Goal: Task Accomplishment & Management: Complete application form

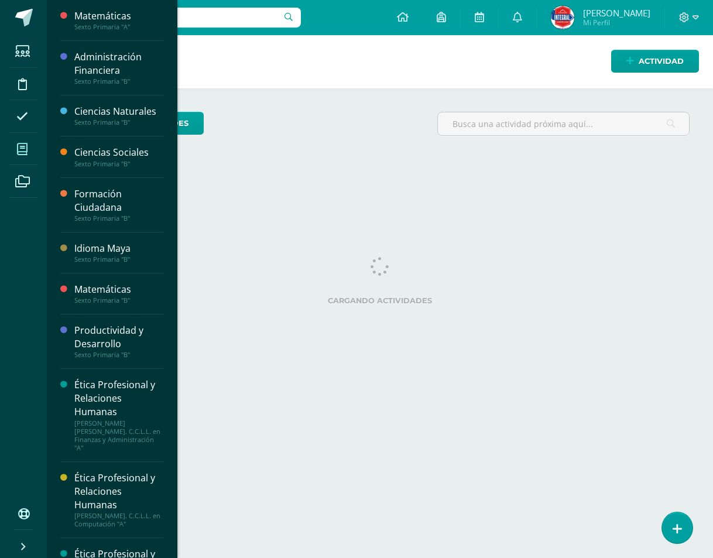
click at [19, 150] on icon at bounding box center [22, 149] width 11 height 12
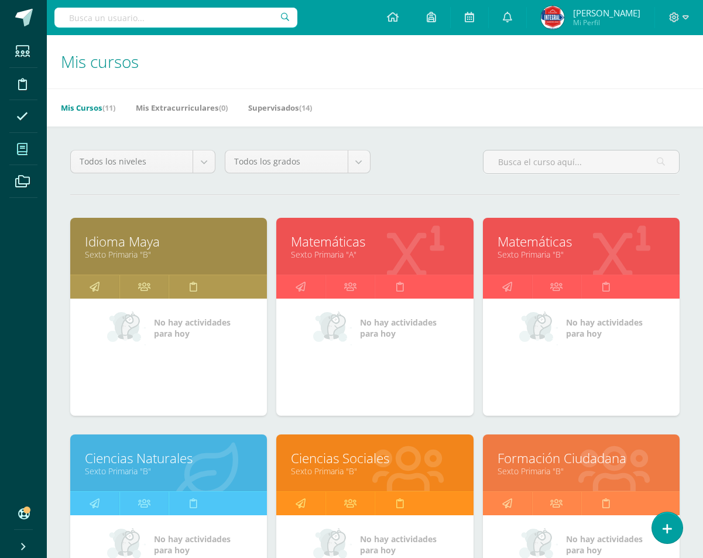
click at [173, 248] on link "Idioma Maya" at bounding box center [168, 241] width 167 height 18
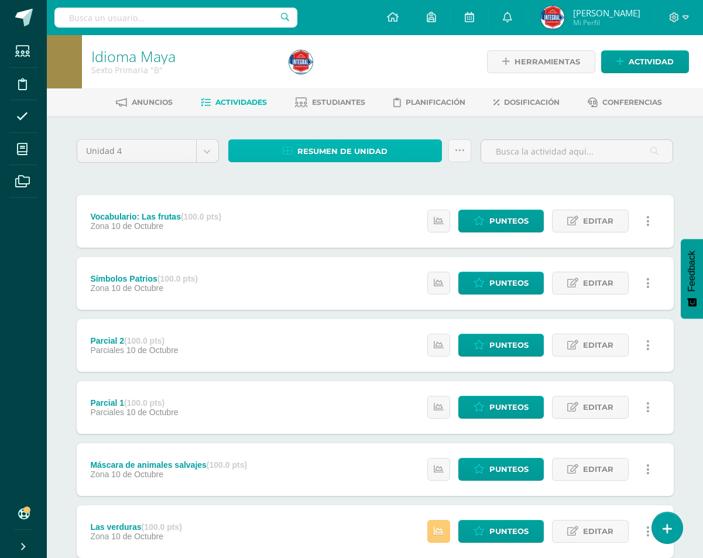
click at [334, 146] on span "Resumen de unidad" at bounding box center [342, 152] width 90 height 22
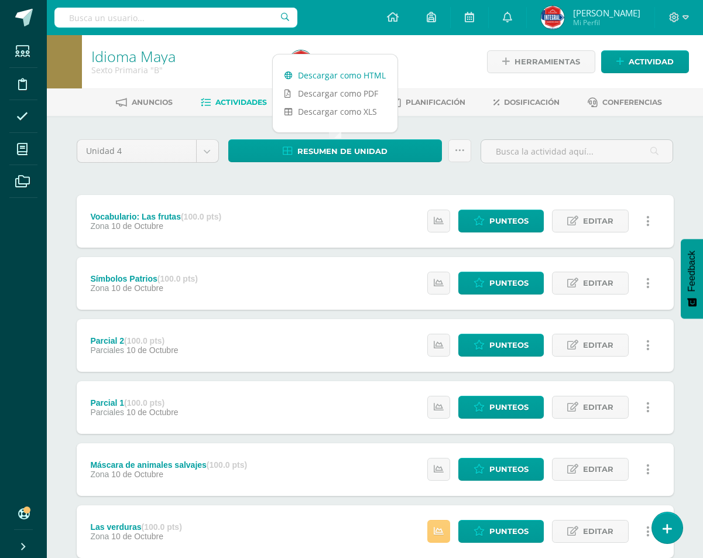
click at [324, 78] on link "Descargar como HTML" at bounding box center [335, 75] width 125 height 18
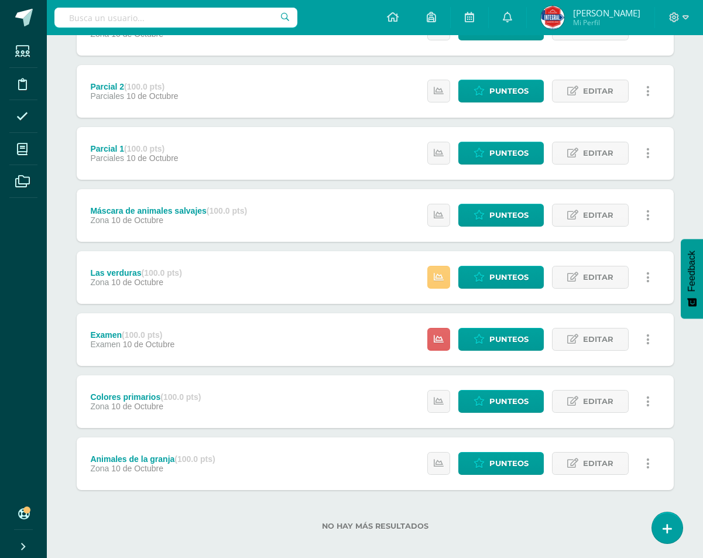
scroll to position [264, 0]
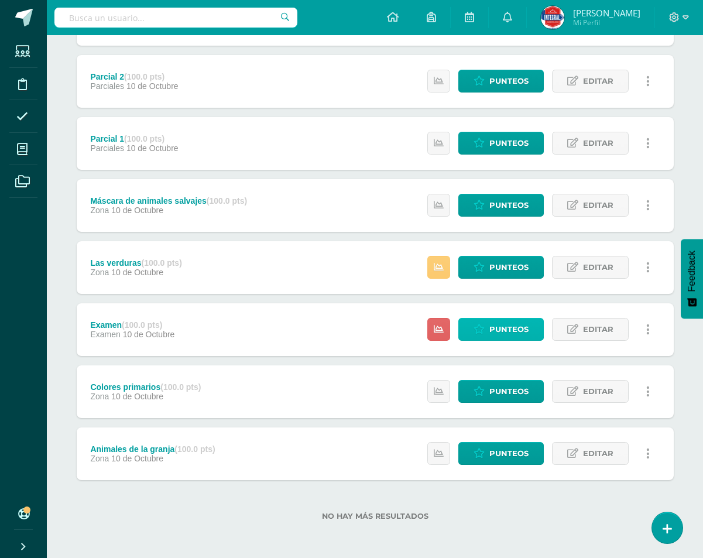
click at [494, 321] on span "Punteos" at bounding box center [509, 330] width 39 height 22
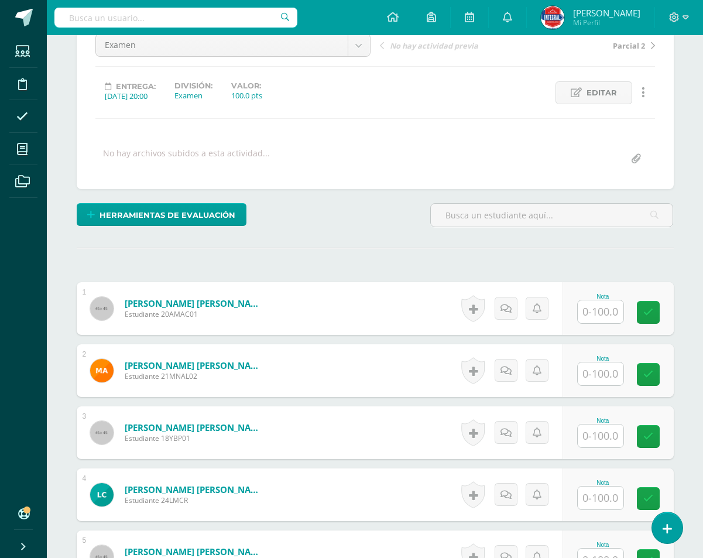
scroll to position [237, 0]
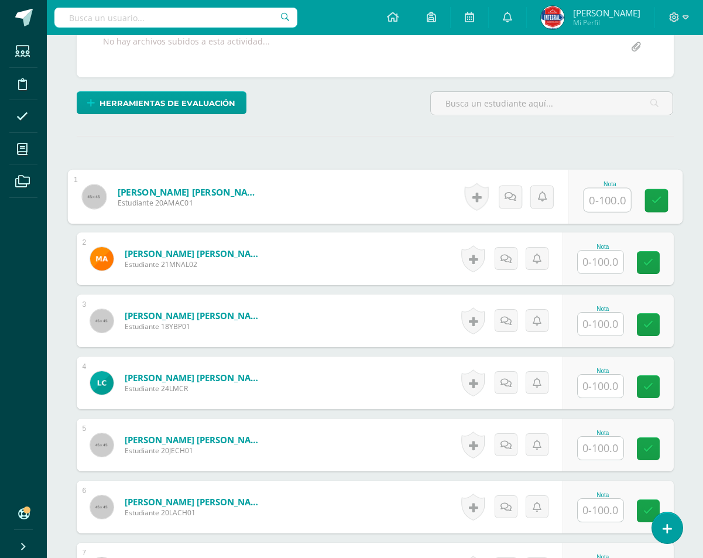
click at [613, 200] on input "text" at bounding box center [607, 200] width 47 height 23
type input "100"
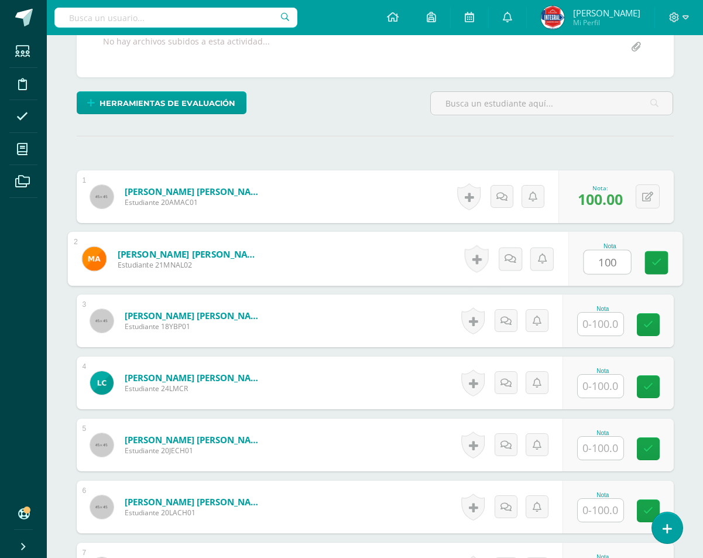
type input "100"
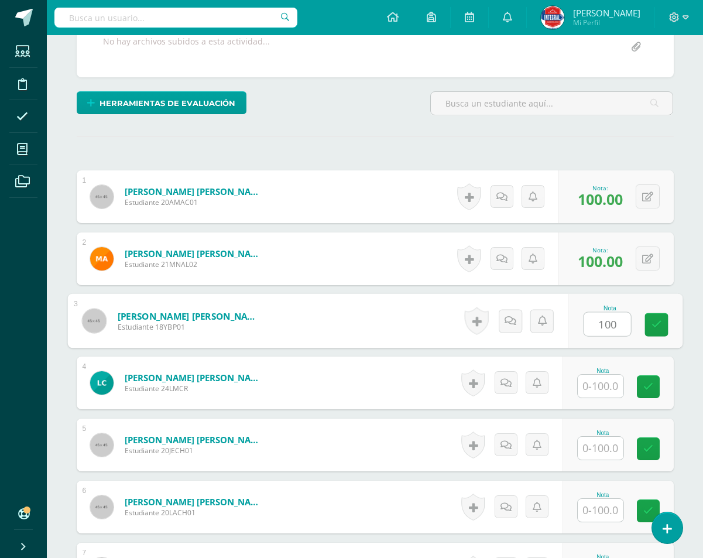
type input "100"
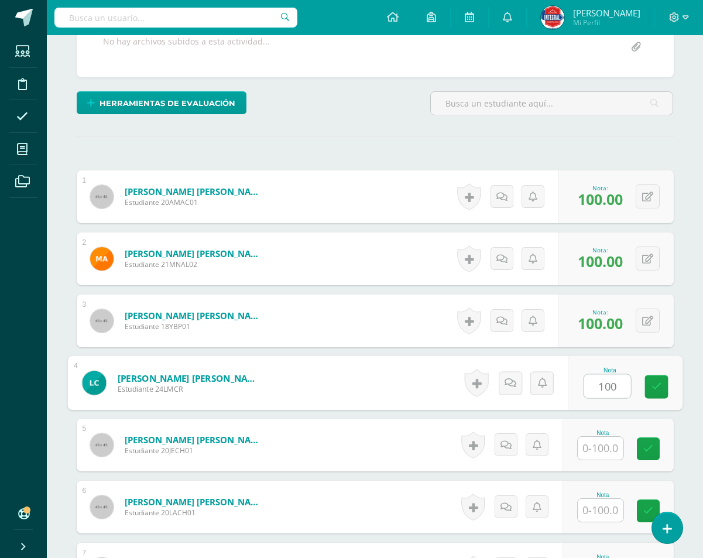
type input "100"
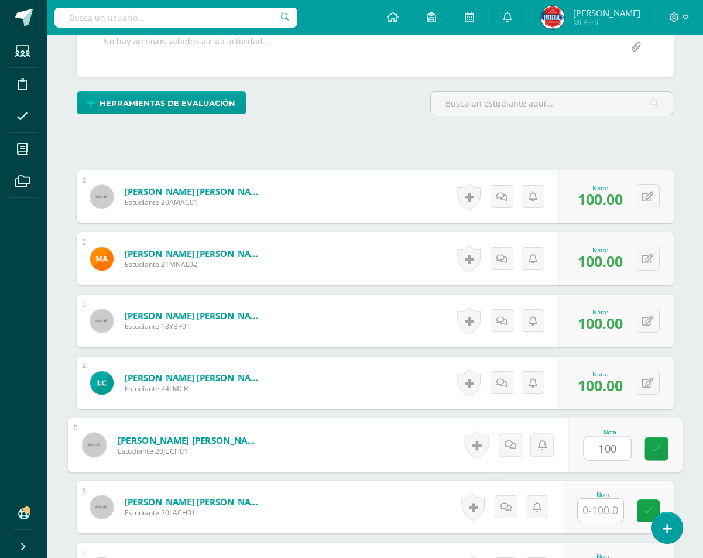
type input "100"
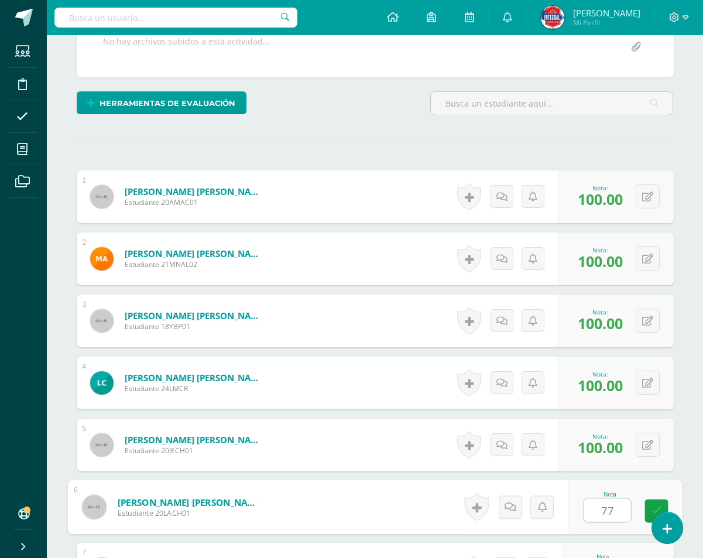
type input "77"
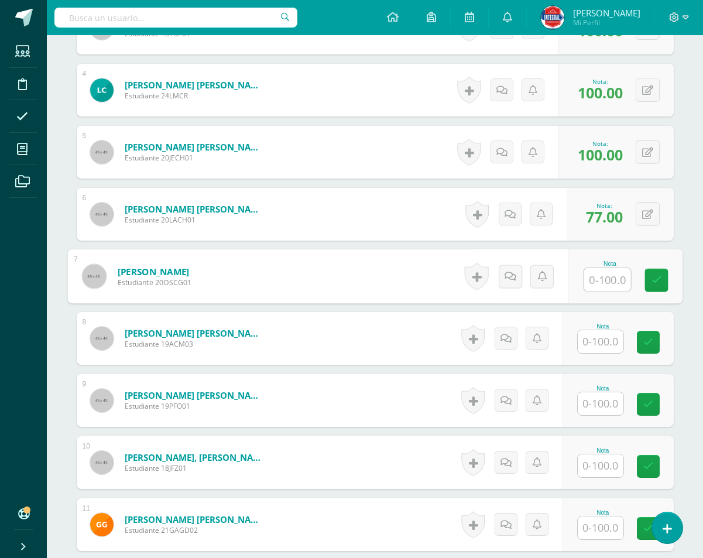
scroll to position [764, 0]
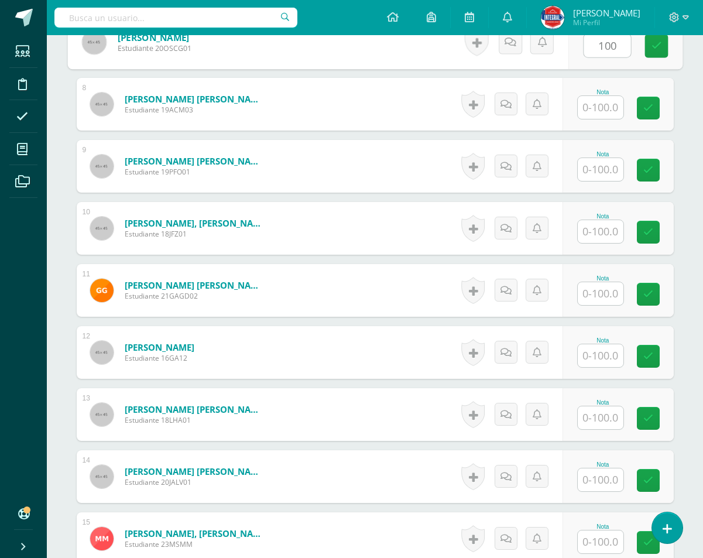
type input "100"
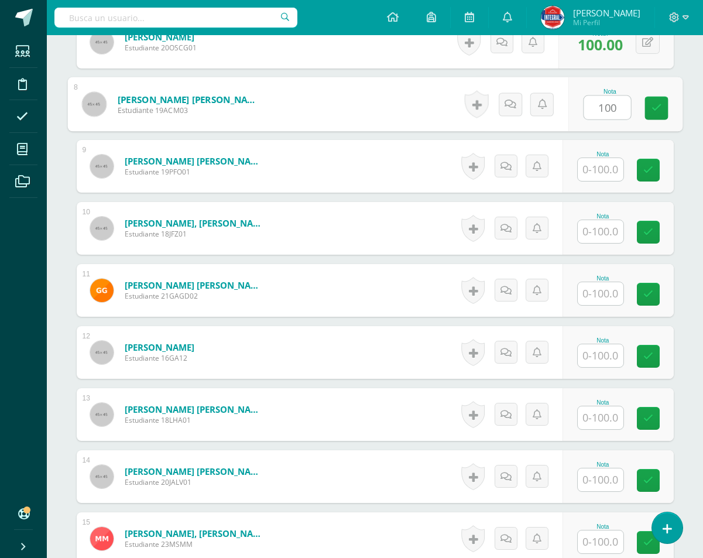
type input "100"
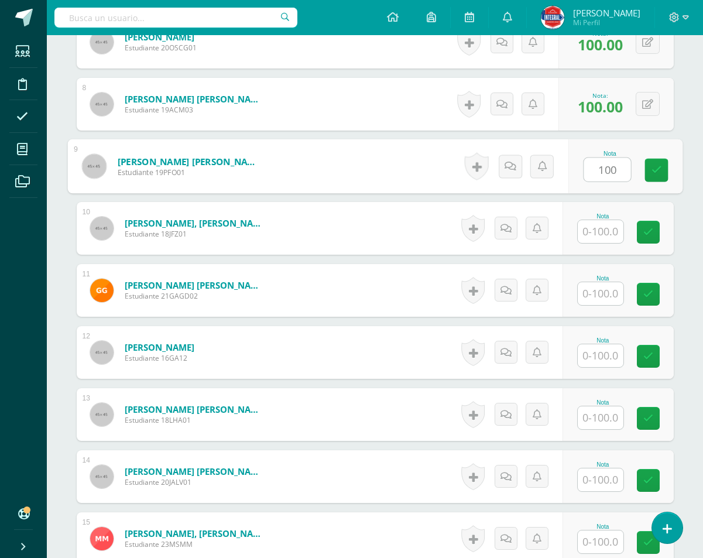
type input "100"
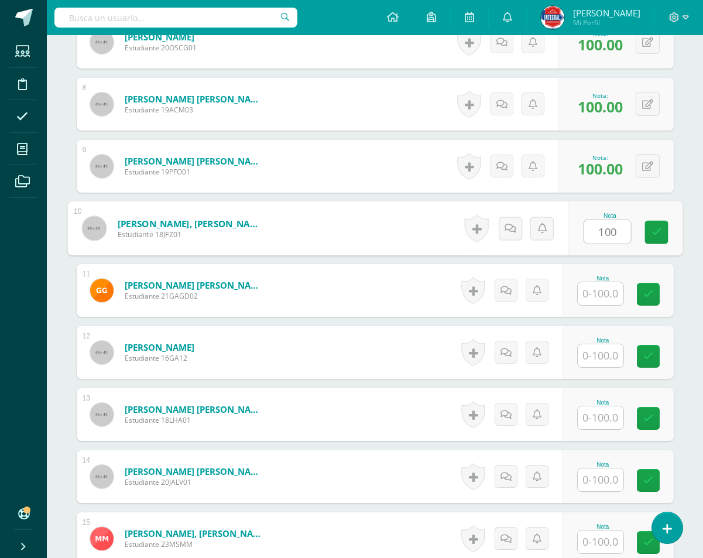
type input "100"
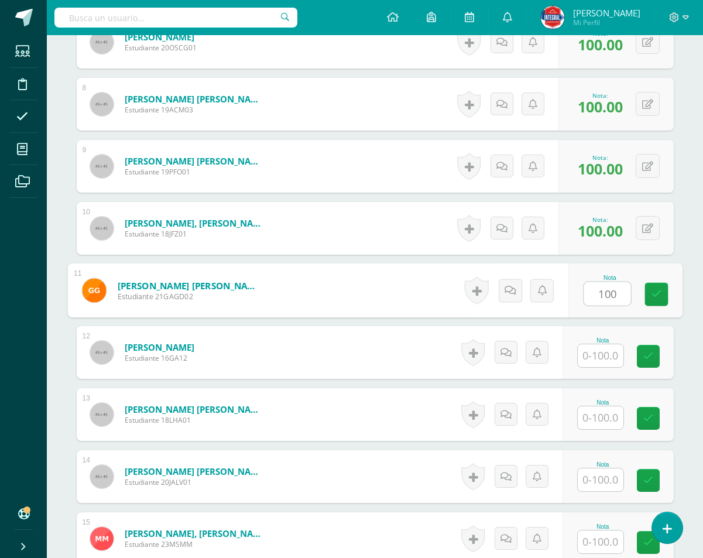
type input "100"
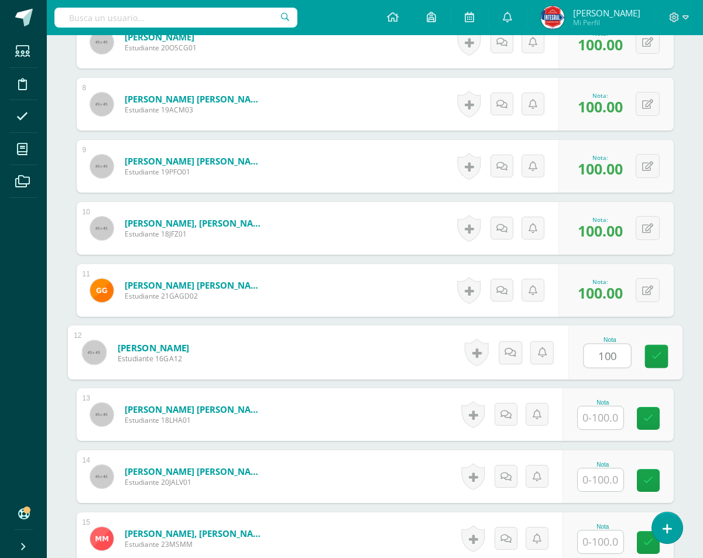
type input "100"
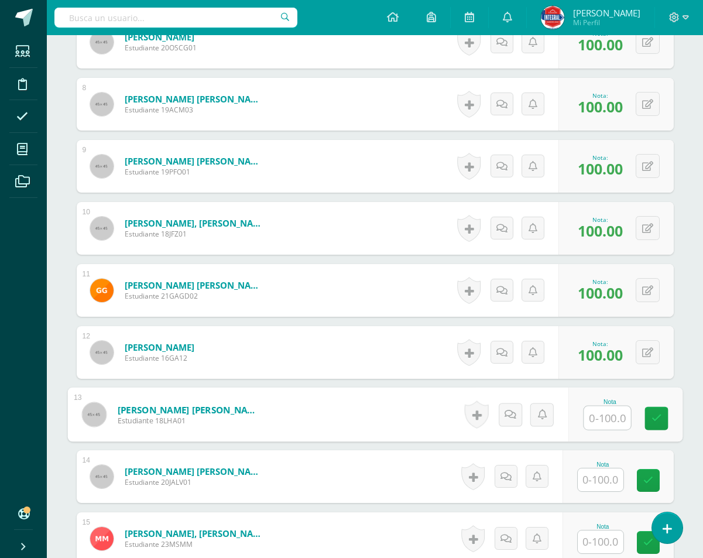
type input "7"
type input "100"
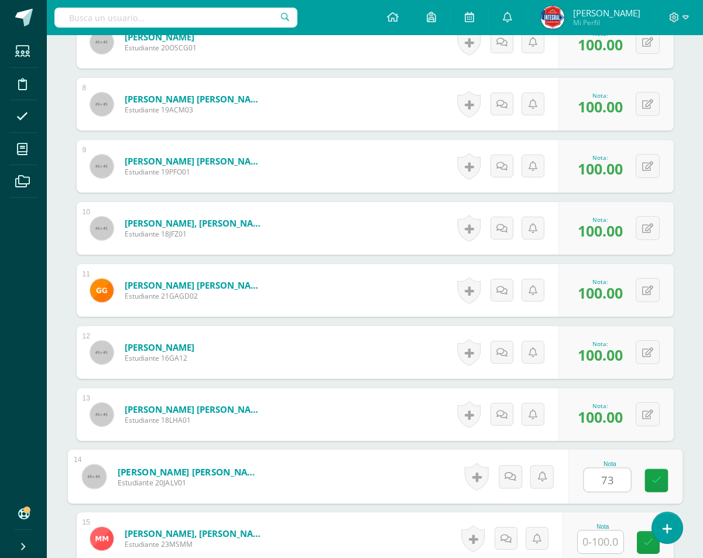
type input "73"
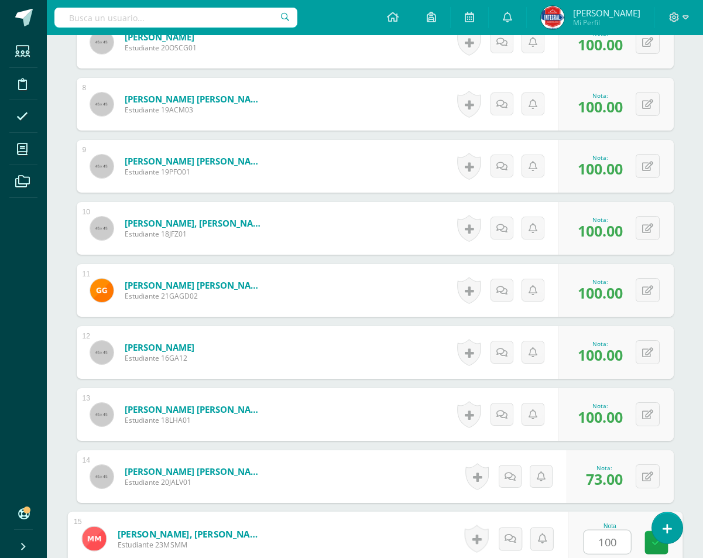
type input "100"
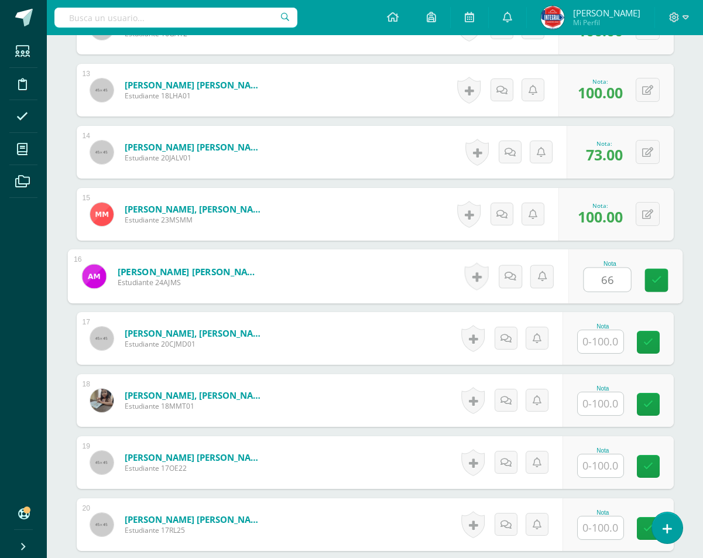
type input "66"
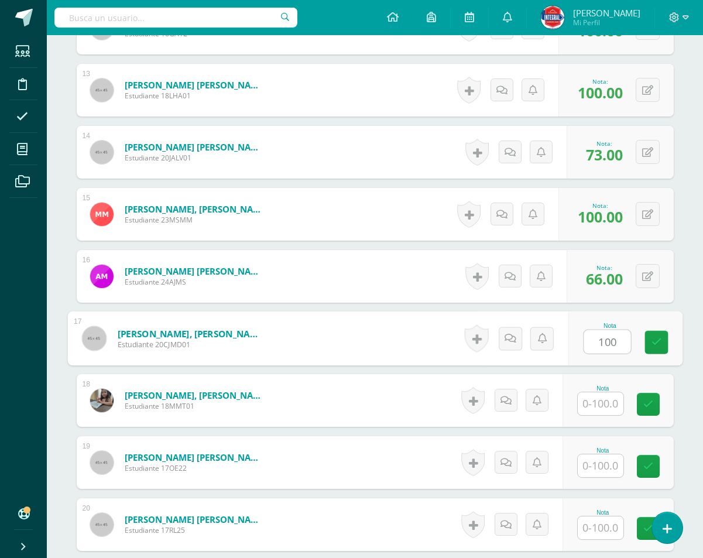
type input "100"
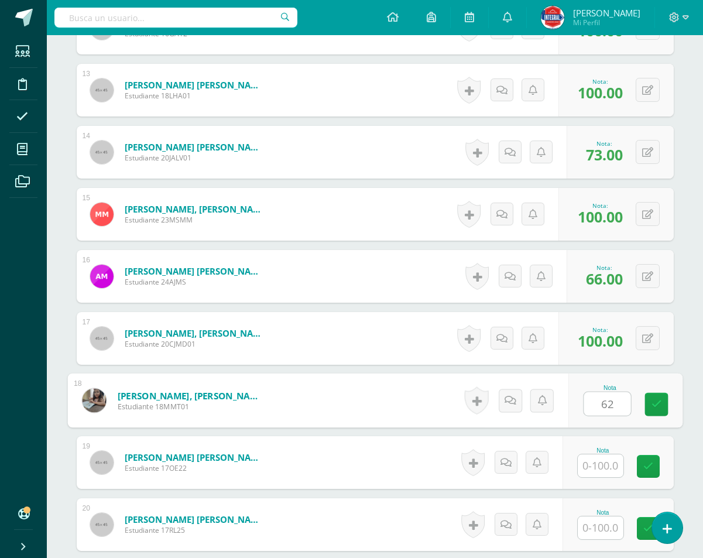
type input "62"
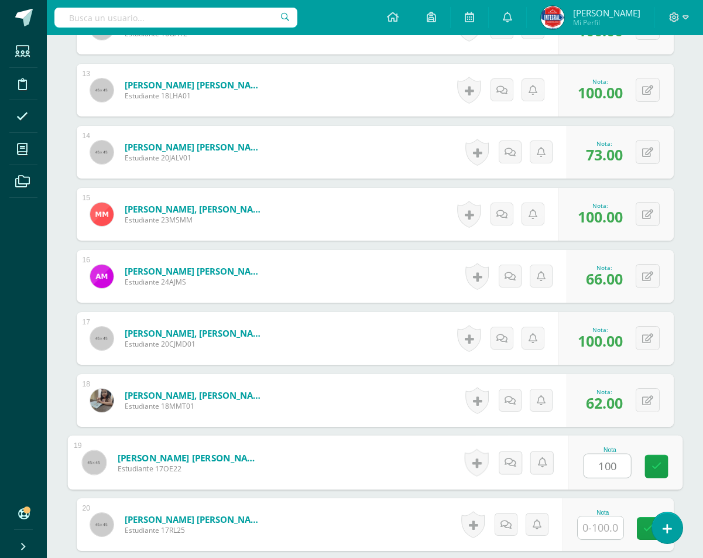
type input "100"
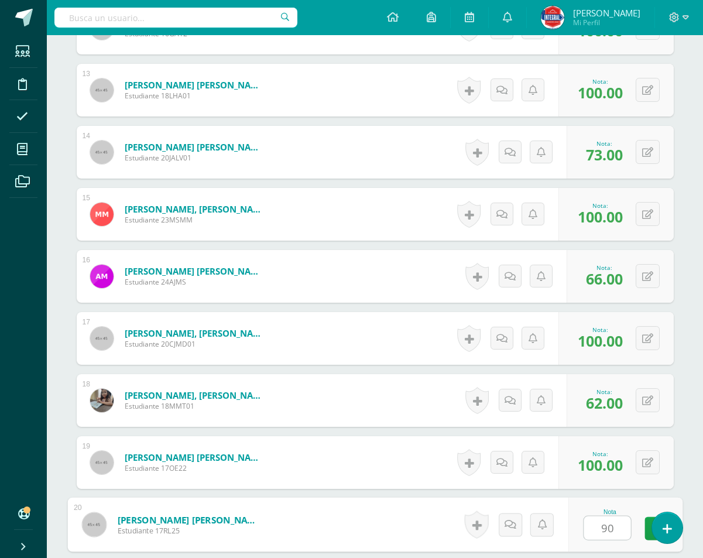
type input "90"
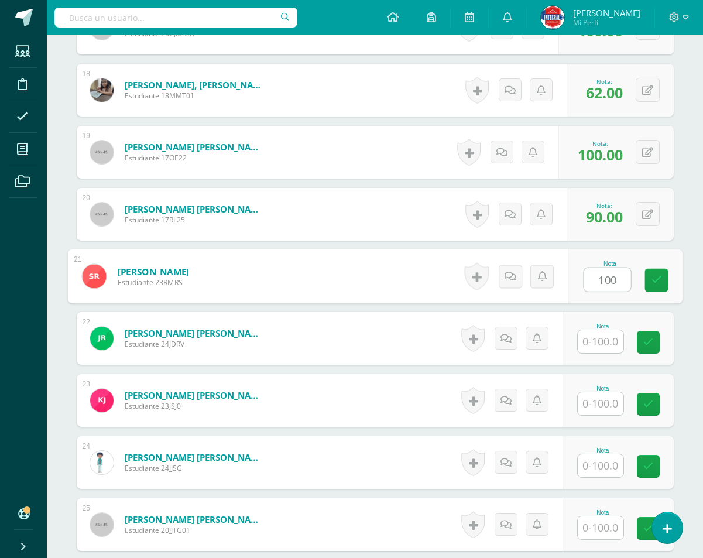
type input "100"
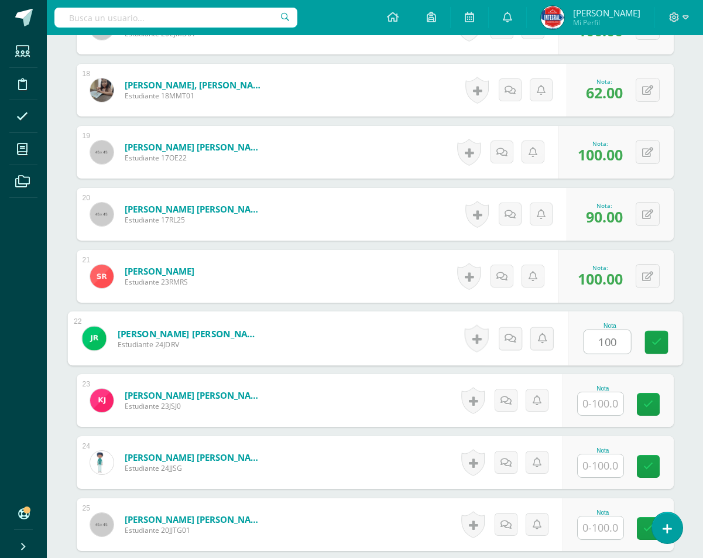
type input "100"
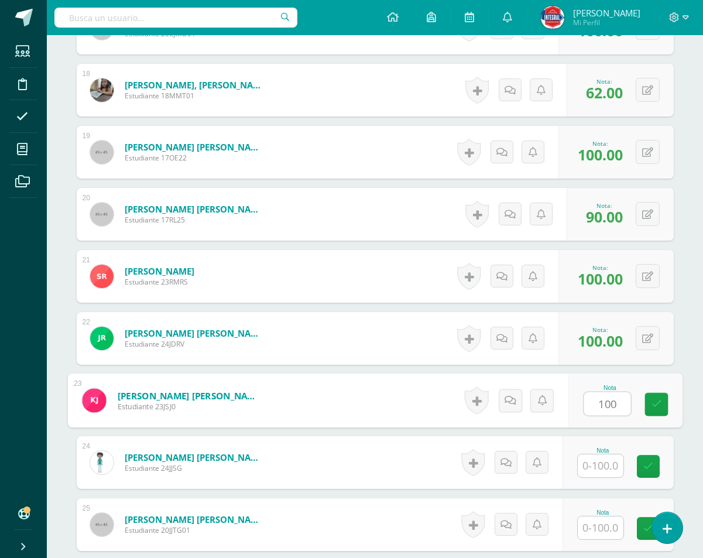
type input "100"
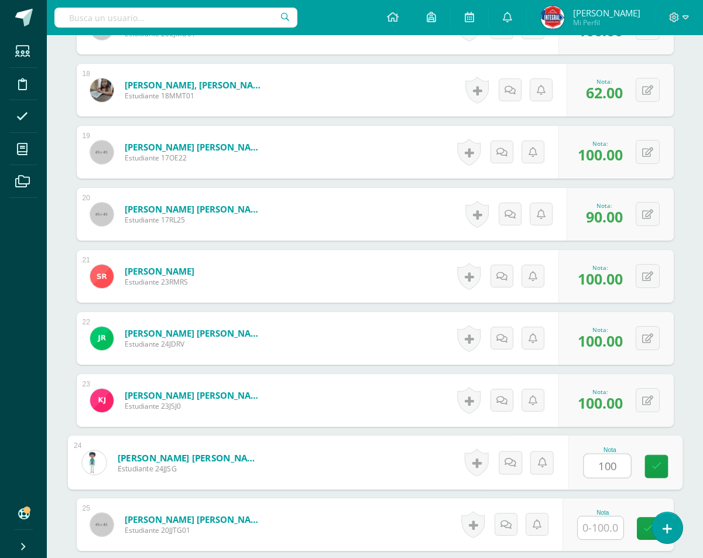
type input "100"
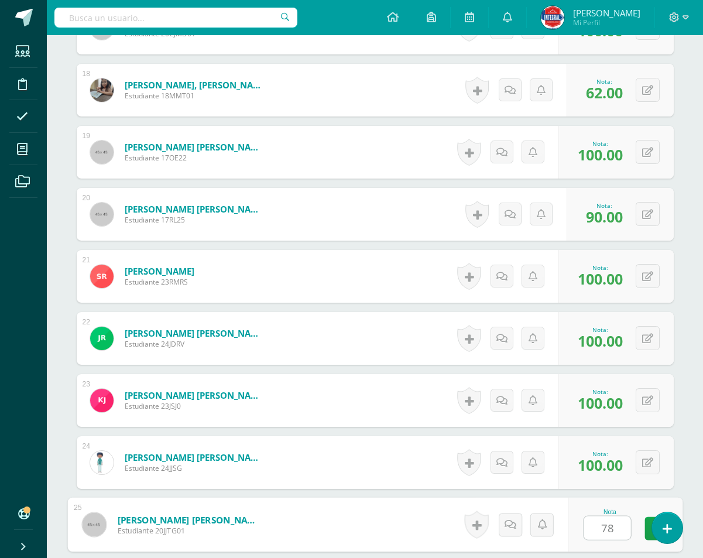
type input "78"
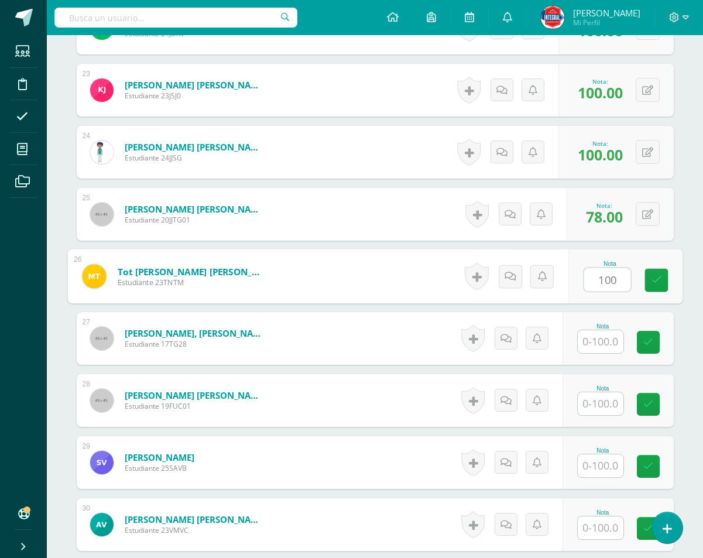
type input "100"
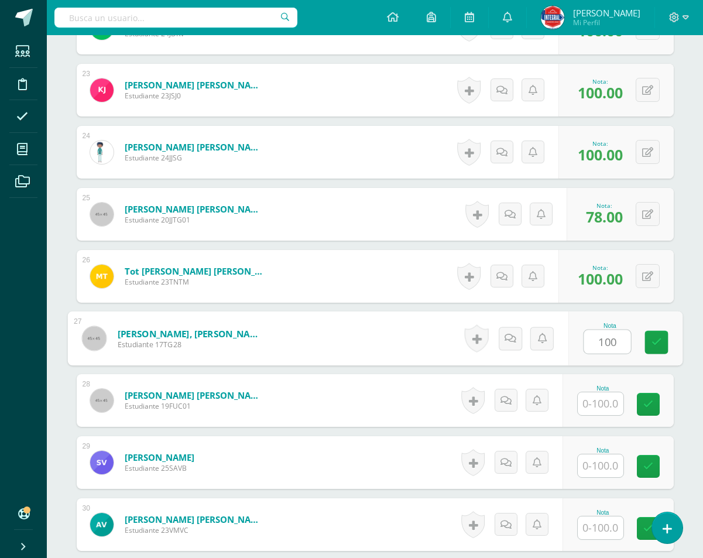
type input "100"
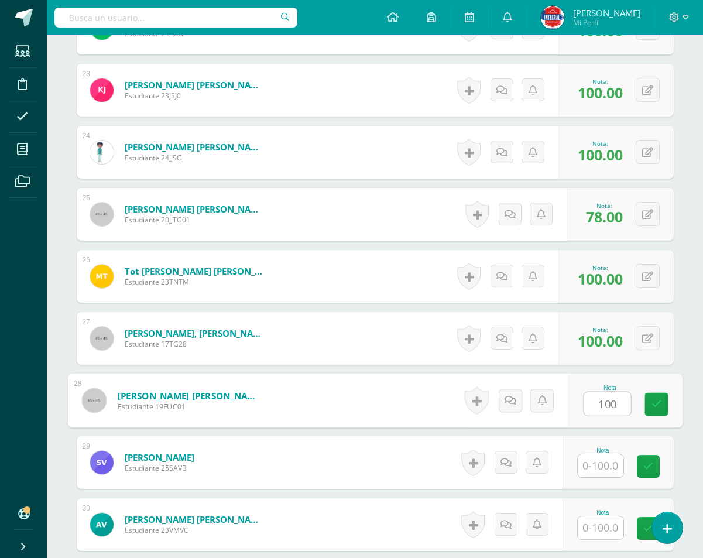
type input "100"
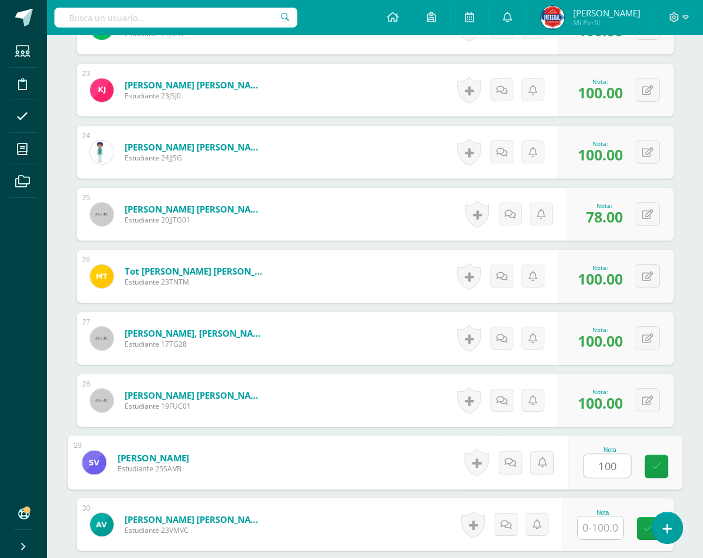
type input "100"
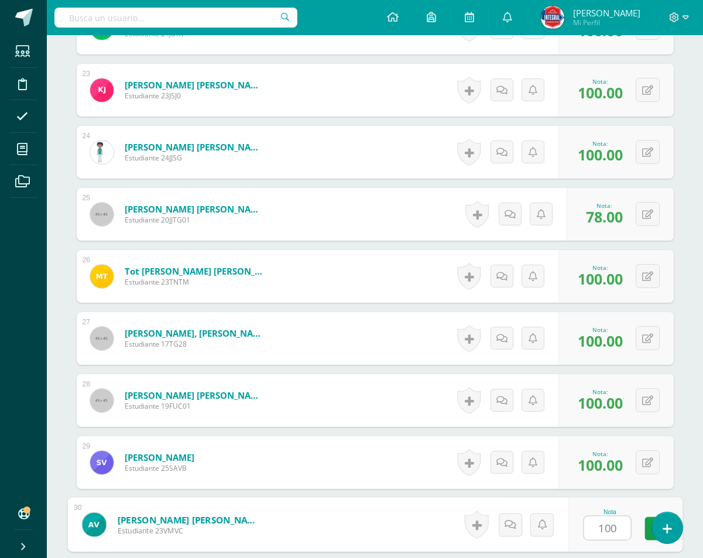
type input "100"
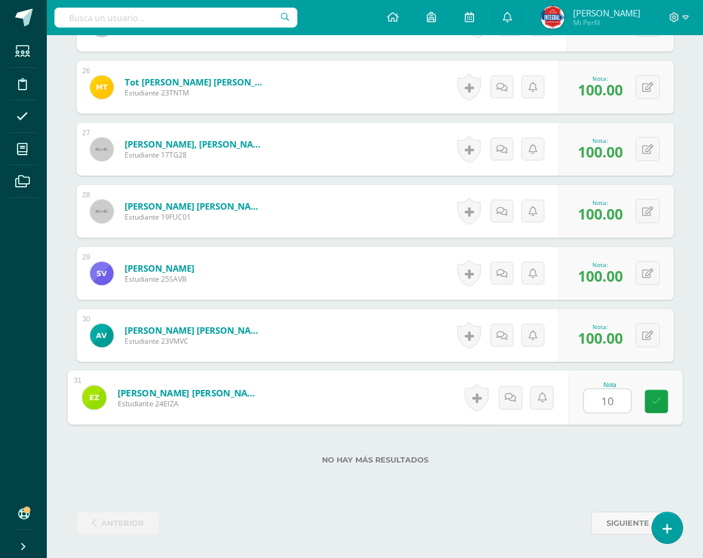
type input "100"
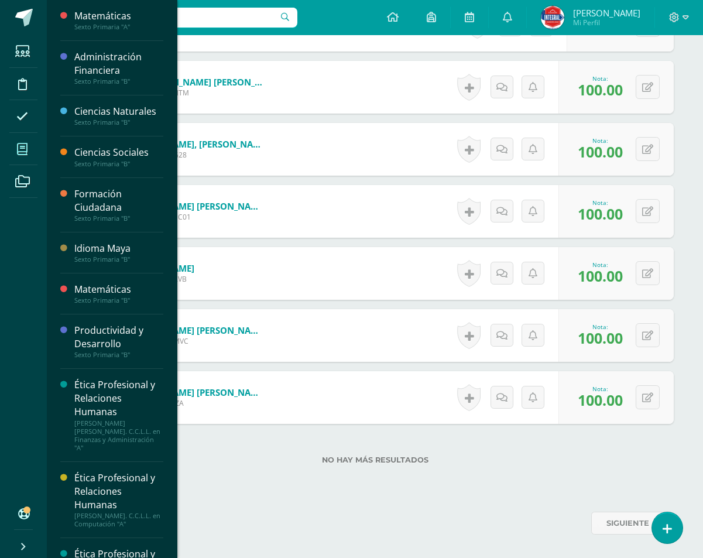
click at [25, 145] on icon at bounding box center [22, 149] width 11 height 12
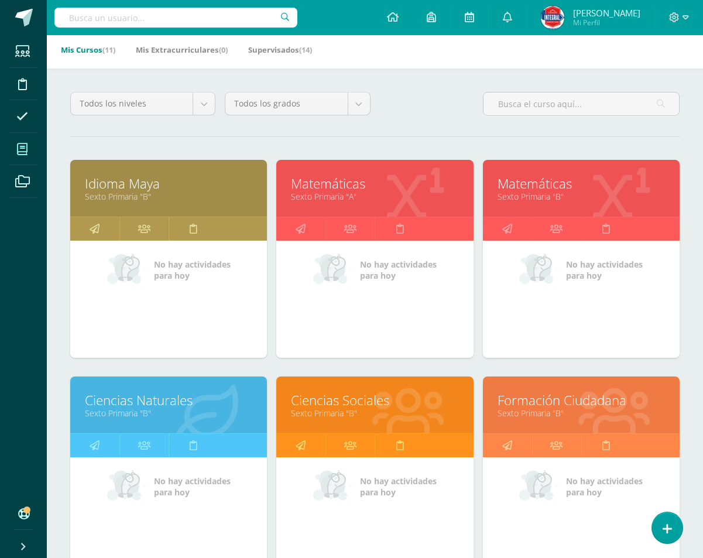
scroll to position [234, 0]
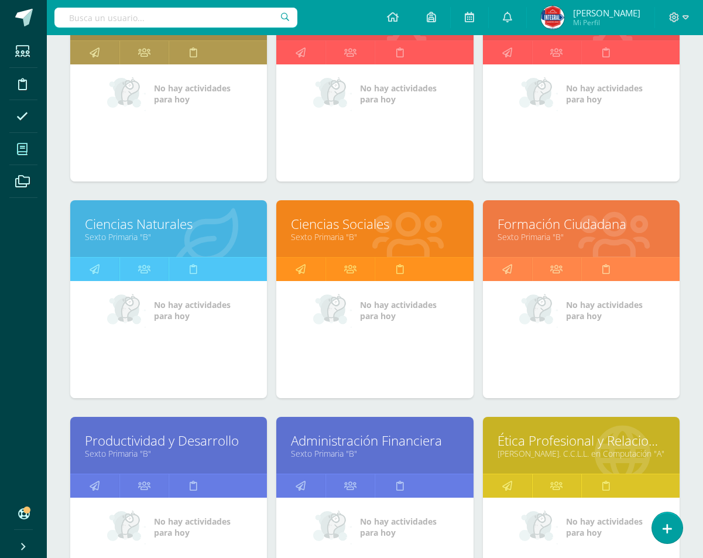
click at [542, 212] on div "Formación Ciudadana Sexto Primaria "B"" at bounding box center [581, 228] width 197 height 57
click at [528, 245] on div "Formación Ciudadana Sexto Primaria "B"" at bounding box center [581, 228] width 197 height 57
click at [525, 229] on link "Formación Ciudadana" at bounding box center [581, 224] width 167 height 18
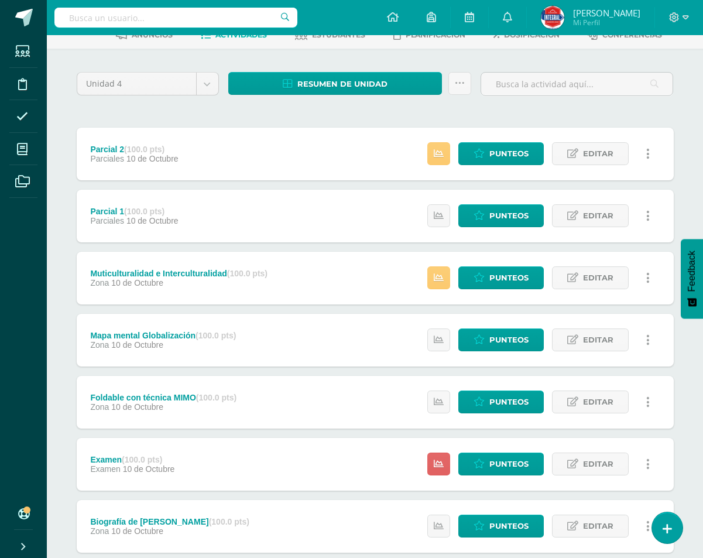
scroll to position [176, 0]
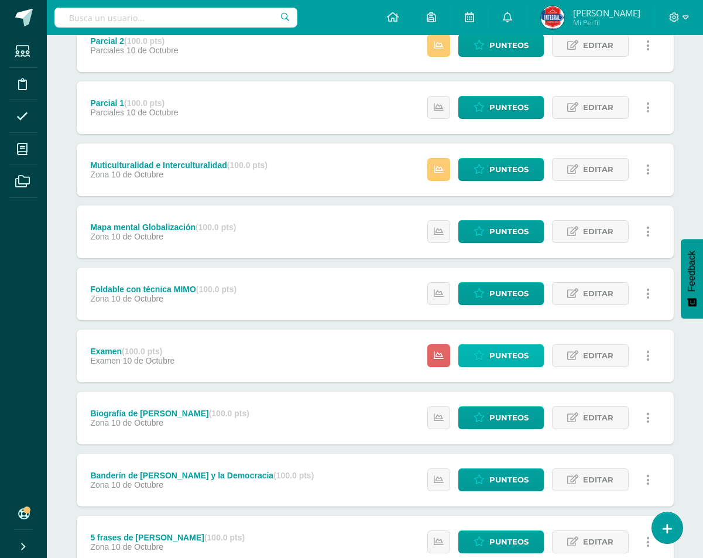
click at [530, 354] on link "Punteos" at bounding box center [500, 355] width 85 height 23
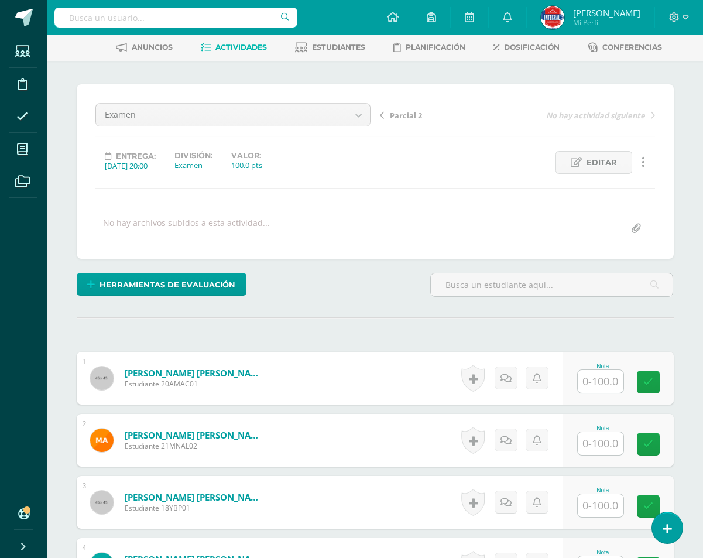
scroll to position [133, 0]
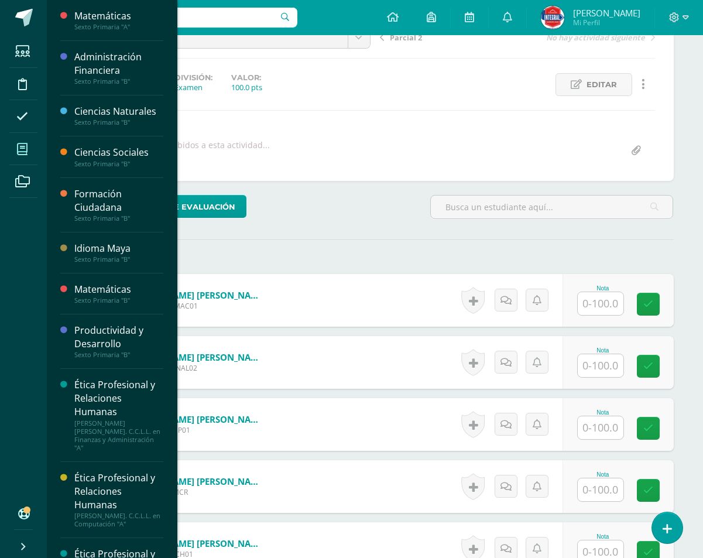
click at [28, 150] on span at bounding box center [22, 149] width 26 height 26
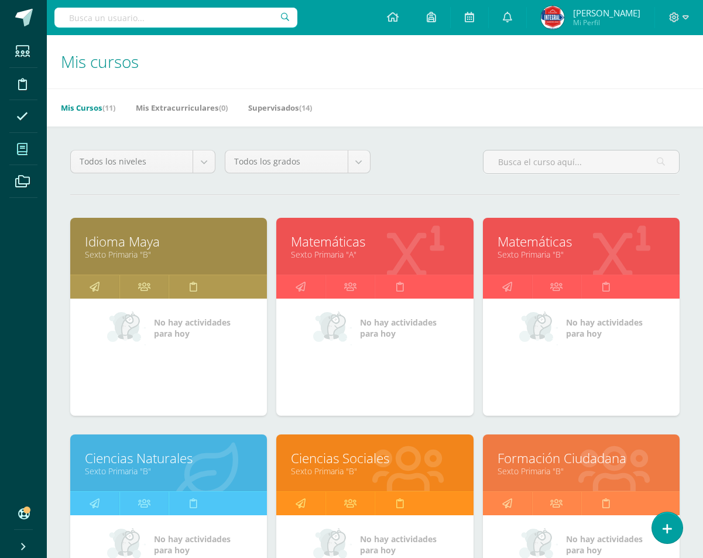
click at [365, 251] on link "Sexto Primaria "A"" at bounding box center [374, 254] width 167 height 11
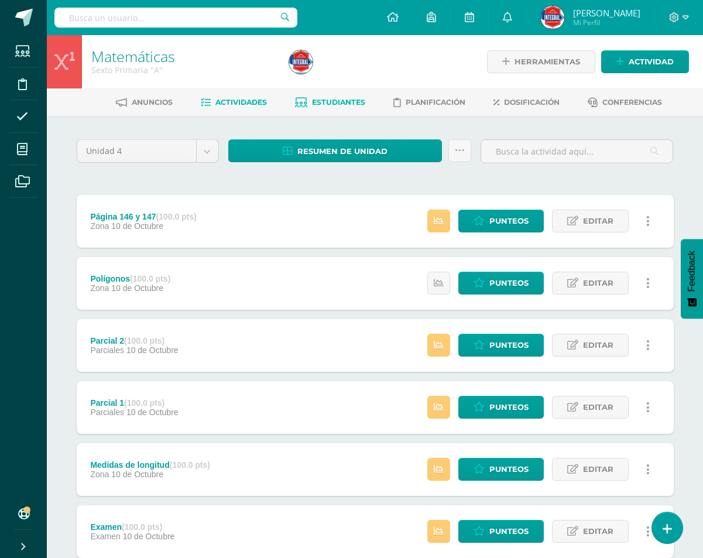
click at [343, 103] on span "Estudiantes" at bounding box center [338, 102] width 53 height 9
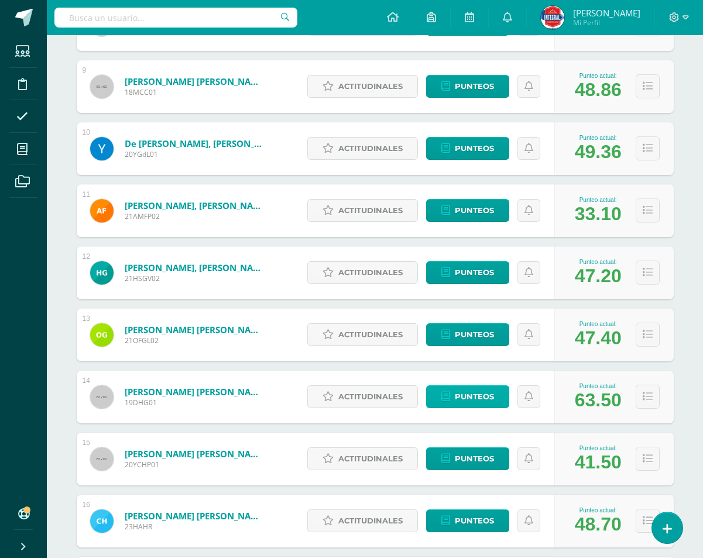
scroll to position [792, 0]
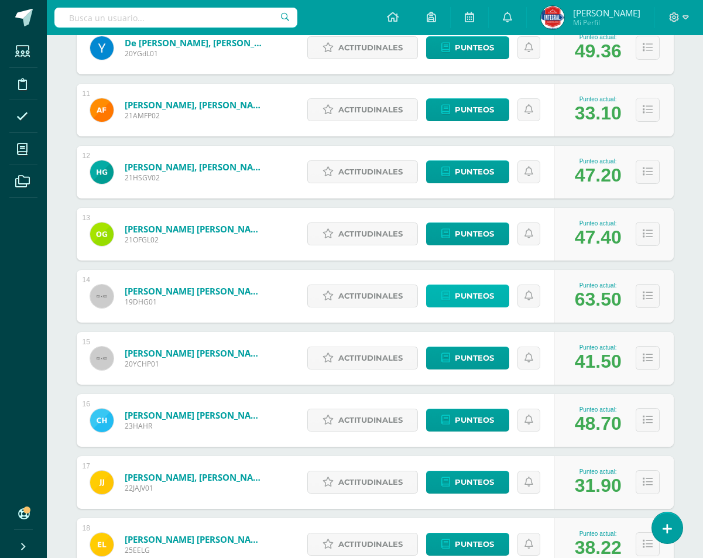
click at [476, 303] on span "Punteos" at bounding box center [474, 296] width 39 height 22
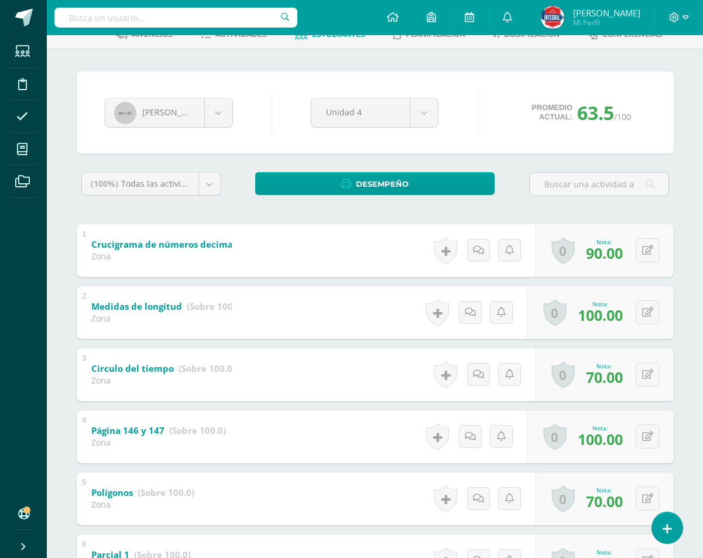
scroll to position [234, 0]
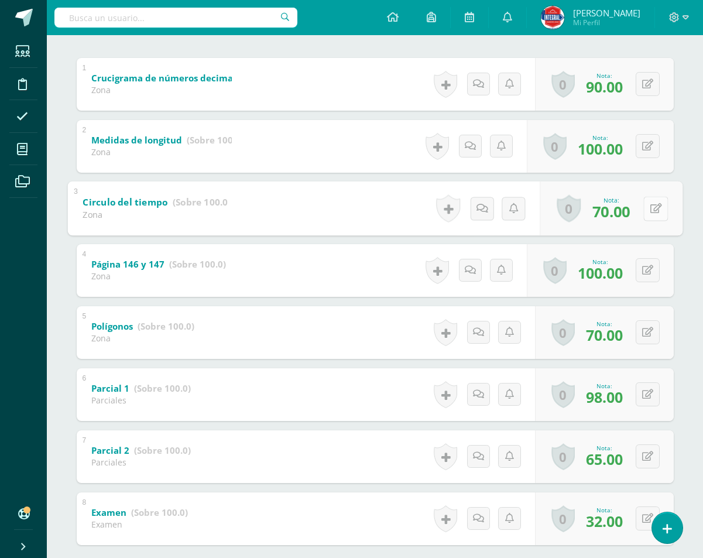
click at [647, 208] on button at bounding box center [656, 208] width 25 height 25
type input "60"
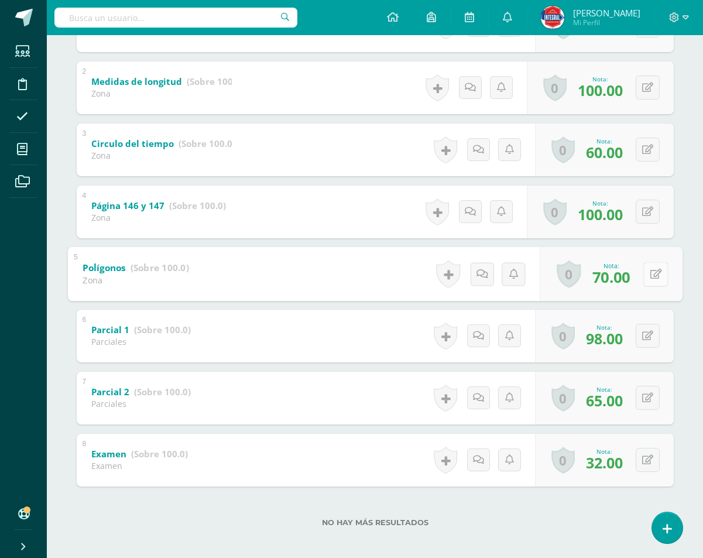
click at [650, 272] on icon at bounding box center [656, 274] width 12 height 10
type input "60"
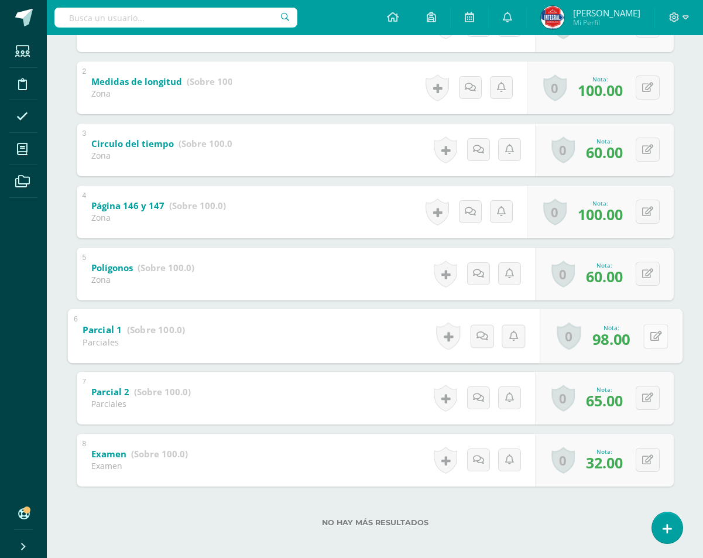
click at [649, 336] on button at bounding box center [656, 336] width 25 height 25
click at [631, 344] on link at bounding box center [624, 339] width 23 height 23
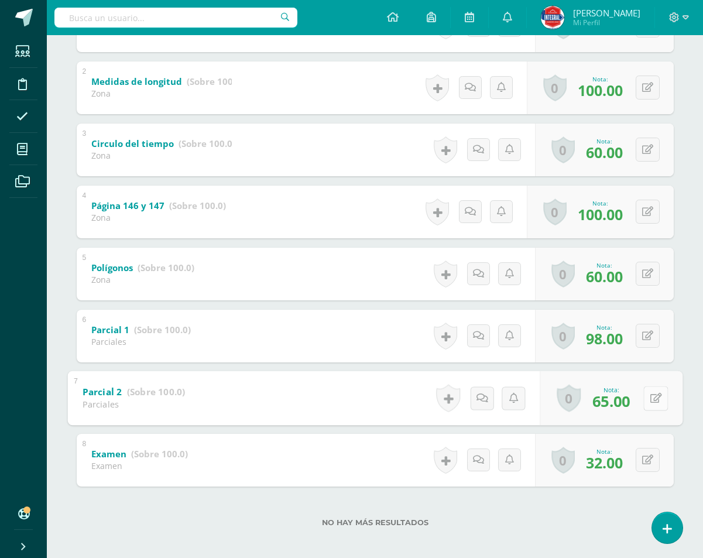
click at [648, 397] on button at bounding box center [656, 398] width 25 height 25
type input "0"
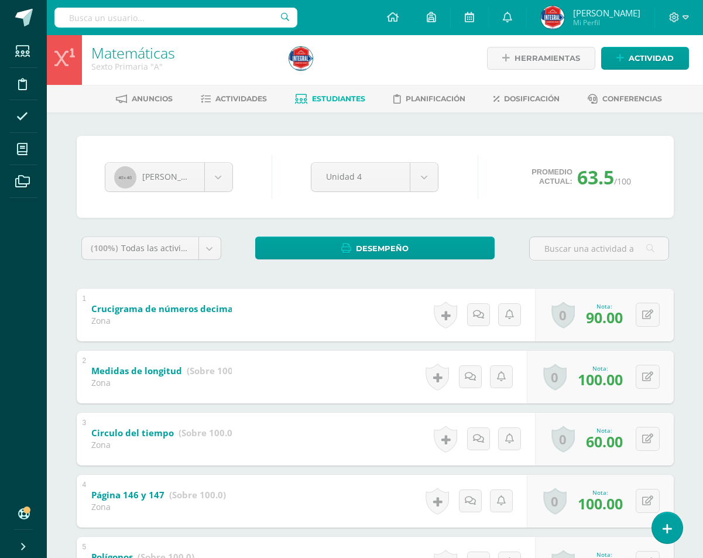
scroll to position [0, 0]
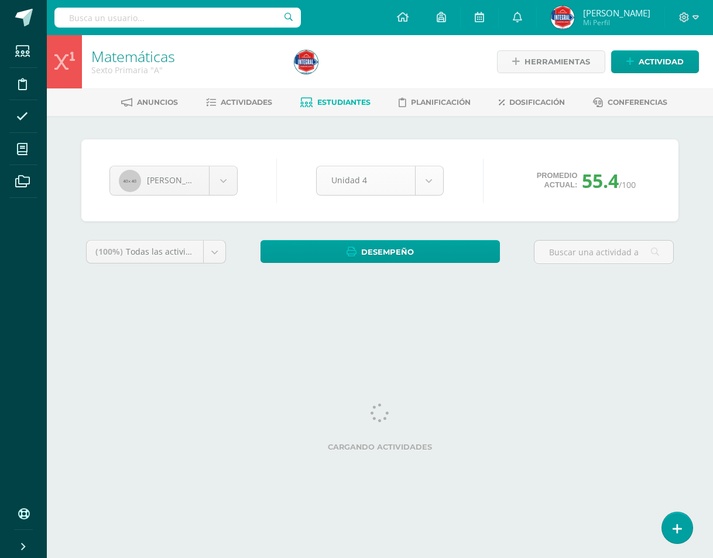
click at [422, 180] on body "Estudiantes Disciplina Asistencia Mis cursos Archivos Soporte Ayuda Reportar un…" at bounding box center [356, 158] width 713 height 316
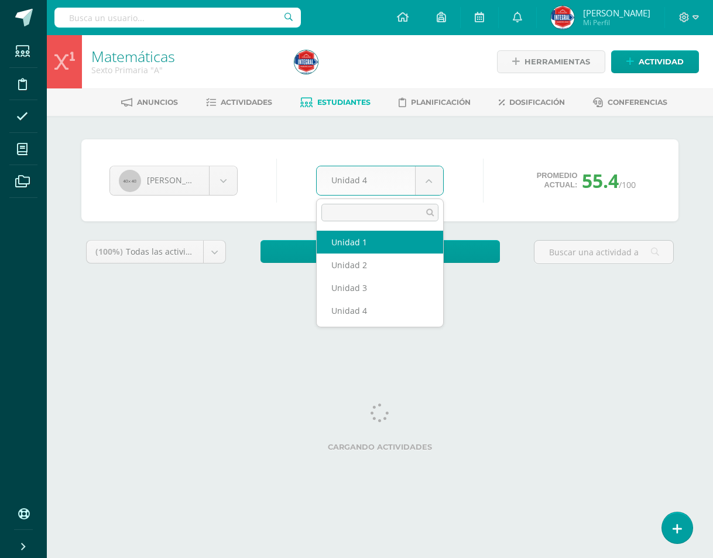
select select "Unidad 1"
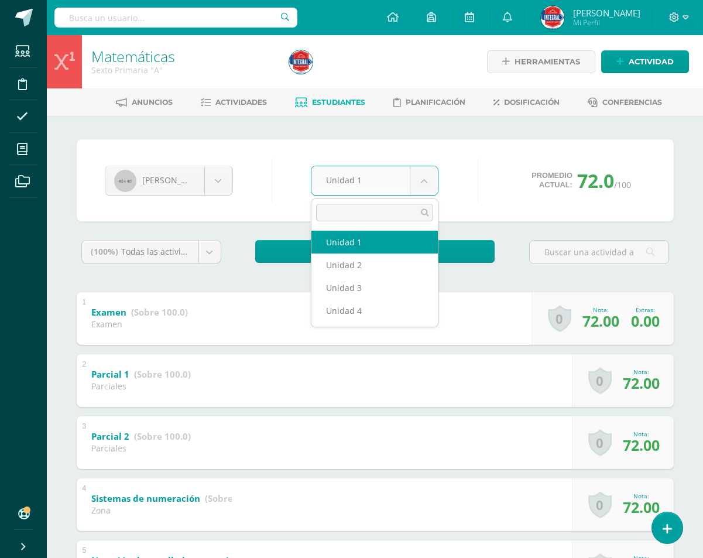
click at [418, 187] on body "Estudiantes Disciplina Asistencia Mis cursos Archivos Soporte Ayuda Reportar un…" at bounding box center [351, 459] width 703 height 919
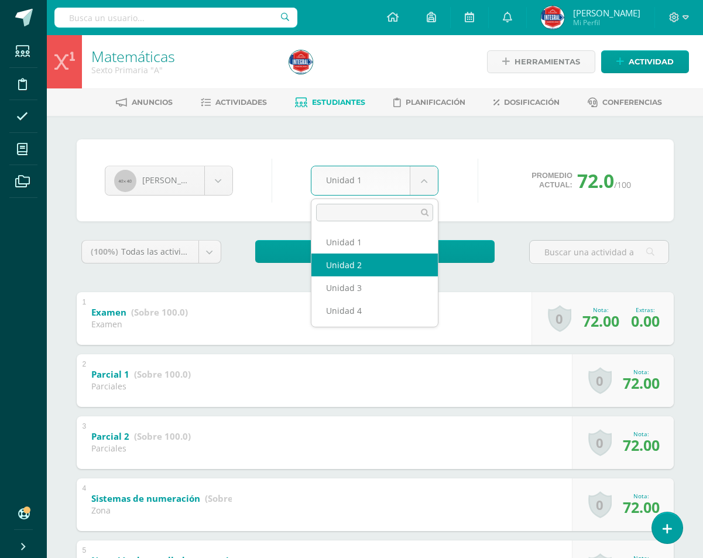
select select "Unidad 2"
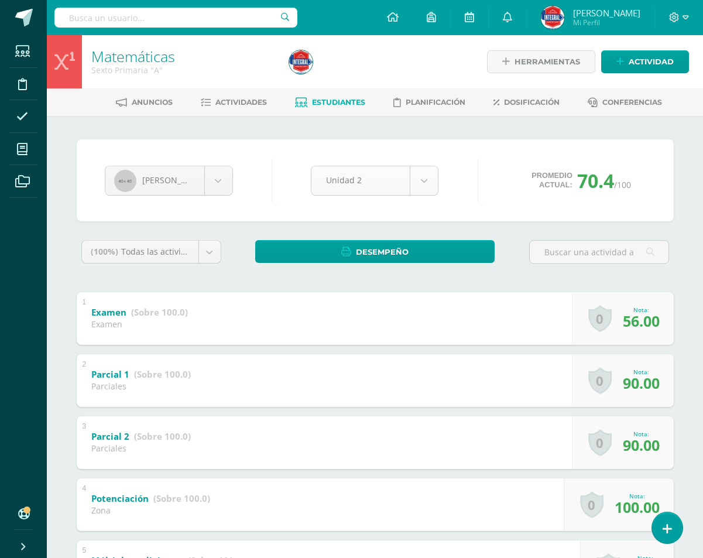
click at [426, 190] on body "Estudiantes Disciplina Asistencia Mis cursos Archivos Soporte Ayuda Reportar un…" at bounding box center [351, 459] width 703 height 919
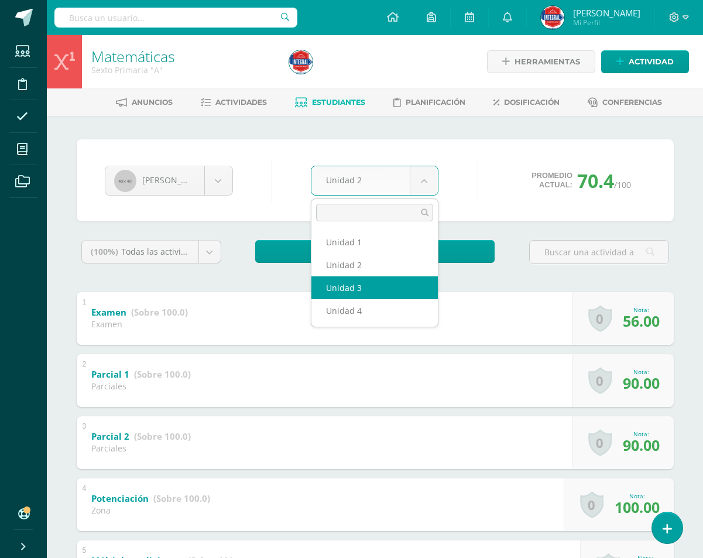
select select "Unidad 3"
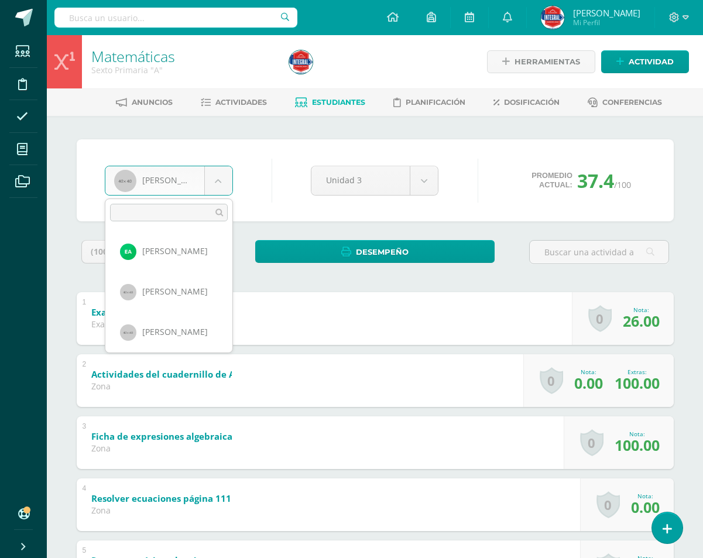
click at [229, 176] on body "Estudiantes Disciplina Asistencia Mis cursos Archivos Soporte Ayuda Reportar un…" at bounding box center [351, 459] width 703 height 919
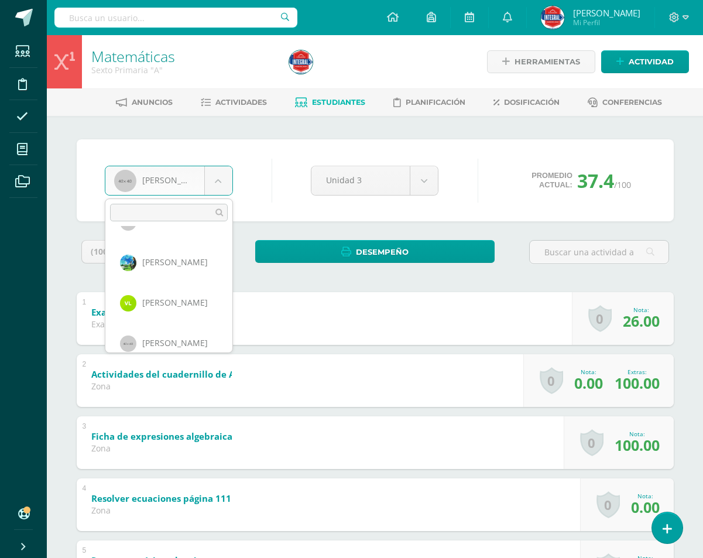
scroll to position [819, 0]
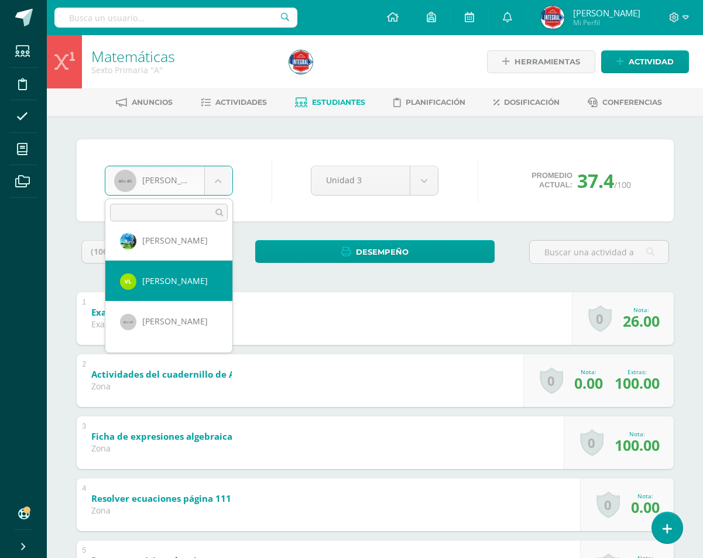
select select "2338"
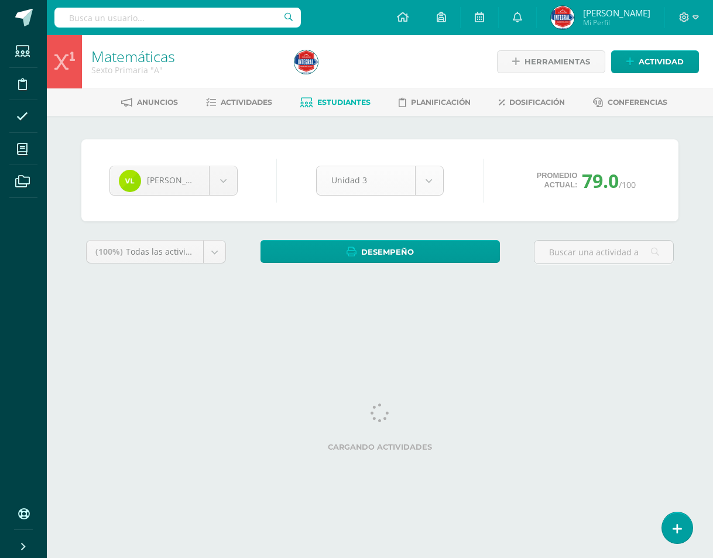
click at [427, 188] on body "Estudiantes Disciplina Asistencia Mis cursos Archivos Soporte Ayuda Reportar un…" at bounding box center [356, 158] width 713 height 316
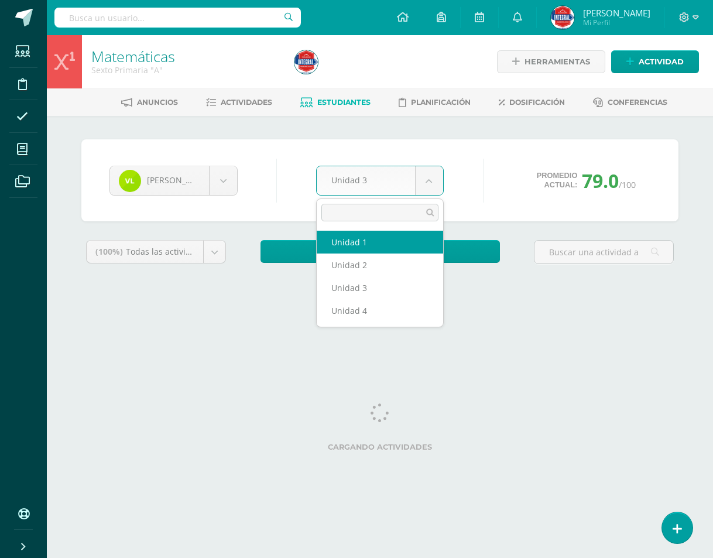
select select "Unidad 1"
click at [432, 184] on body "Estudiantes Disciplina Asistencia Mis cursos Archivos Soporte Ayuda Reportar un…" at bounding box center [356, 158] width 713 height 316
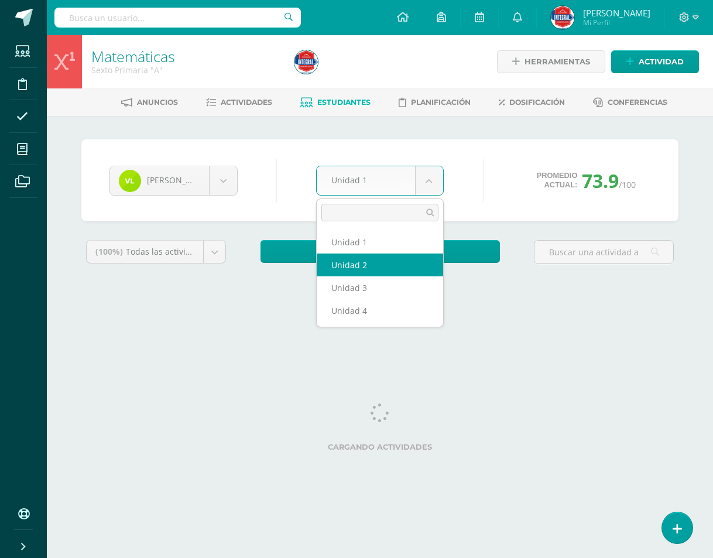
select select "Unidad 2"
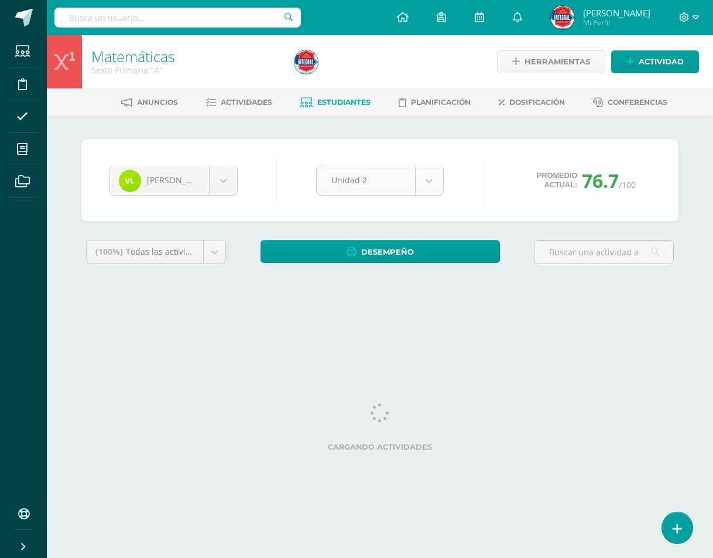
click at [425, 181] on body "Estudiantes Disciplina Asistencia Mis cursos Archivos Soporte Ayuda Reportar un…" at bounding box center [356, 158] width 713 height 316
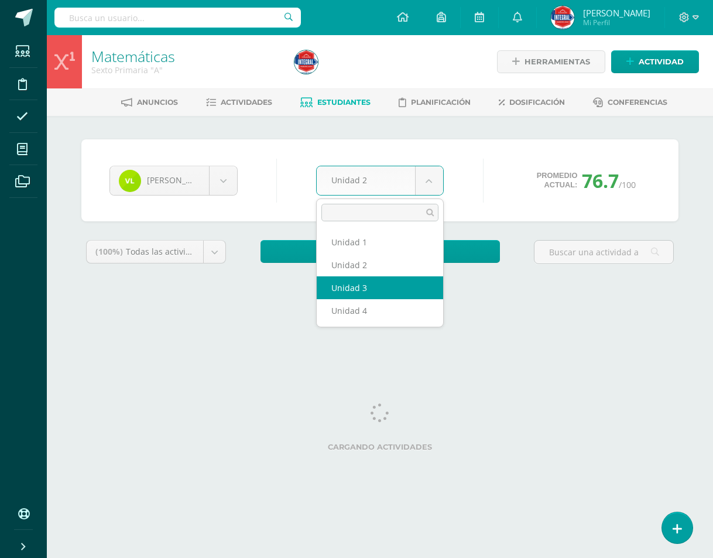
select select "Unidad 3"
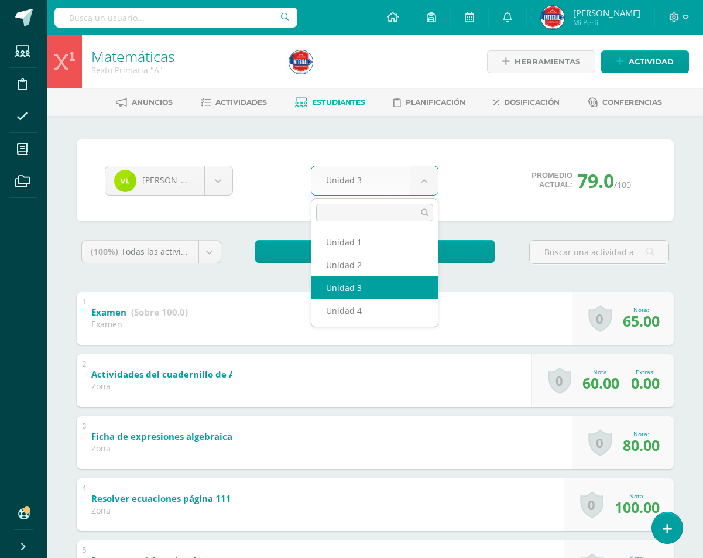
click at [425, 178] on body "Estudiantes Disciplina Asistencia Mis cursos Archivos Soporte Ayuda Reportar un…" at bounding box center [351, 459] width 703 height 919
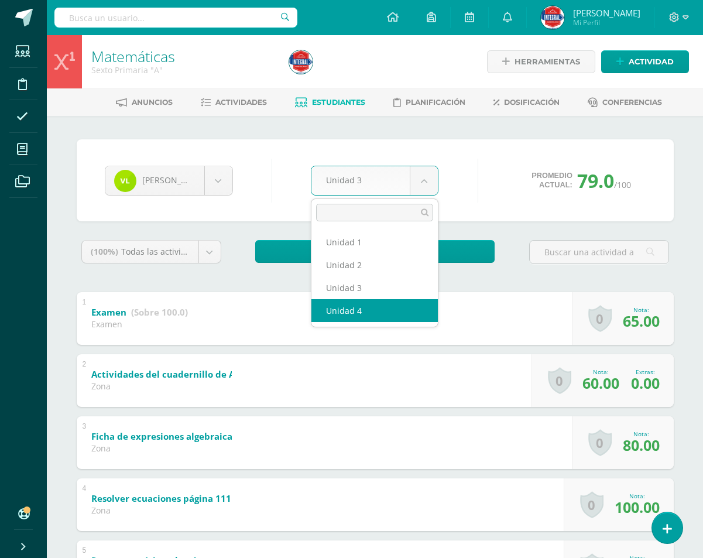
select select "Unidad 4"
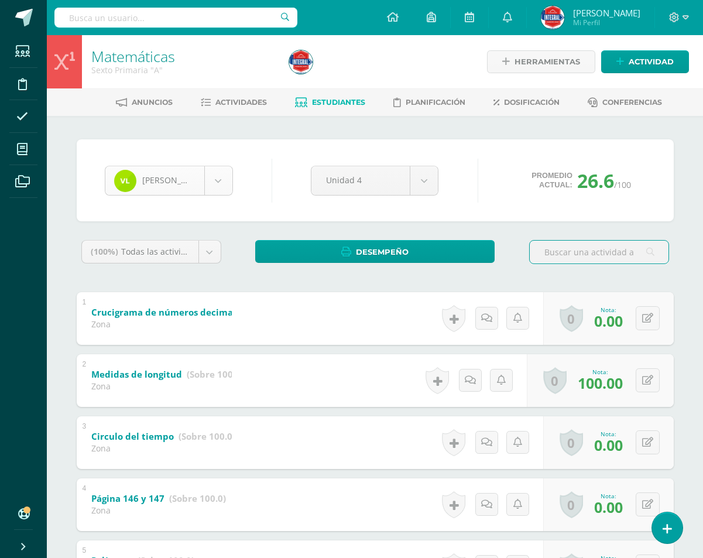
scroll to position [767, 0]
click at [222, 176] on body "Estudiantes Disciplina Asistencia Mis cursos Archivos Soporte Ayuda Reportar un…" at bounding box center [351, 428] width 703 height 857
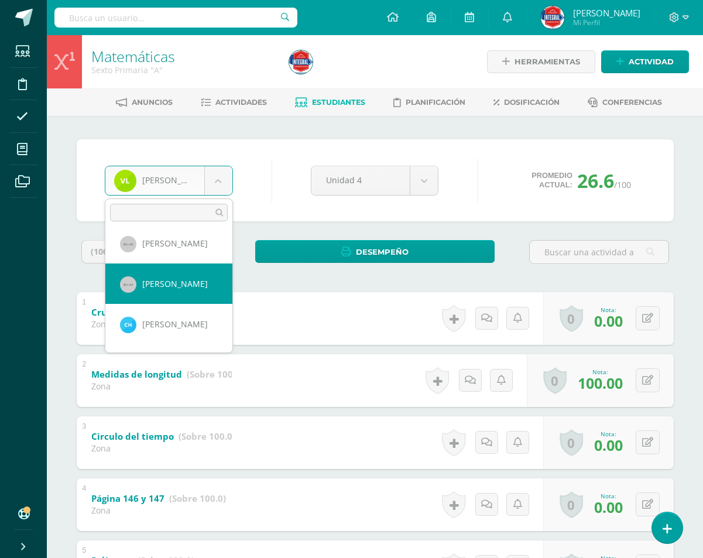
scroll to position [530, 0]
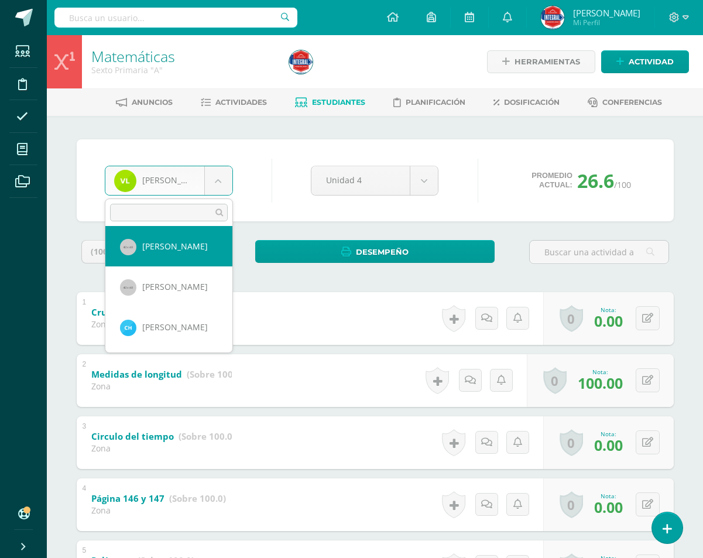
select select "889"
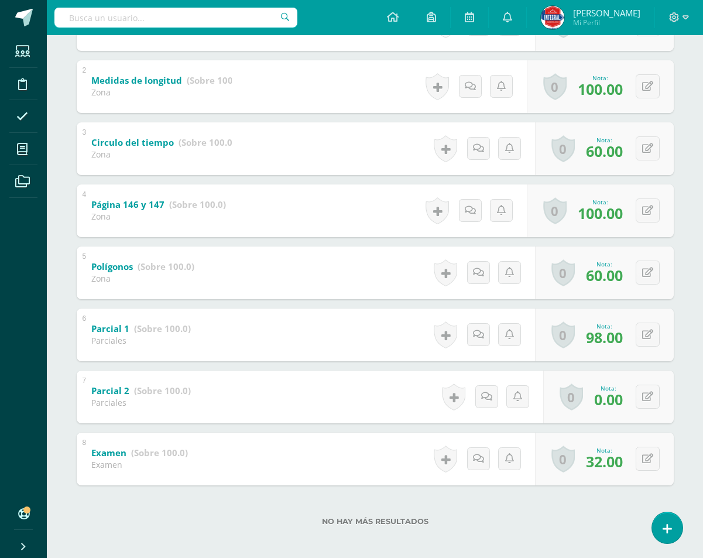
scroll to position [299, 0]
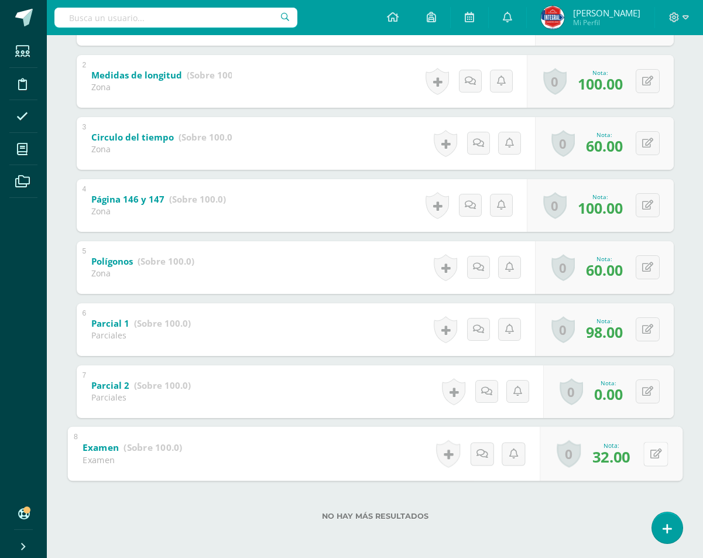
click at [646, 457] on button at bounding box center [656, 454] width 25 height 25
click at [631, 458] on link at bounding box center [624, 457] width 23 height 23
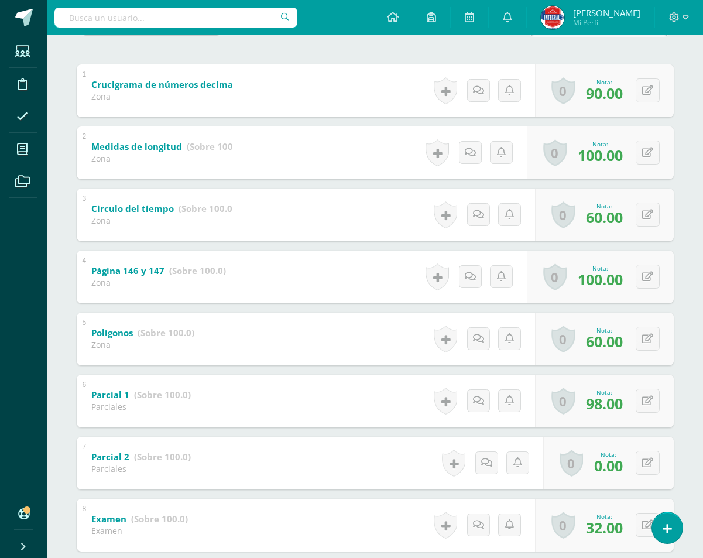
scroll to position [241, 0]
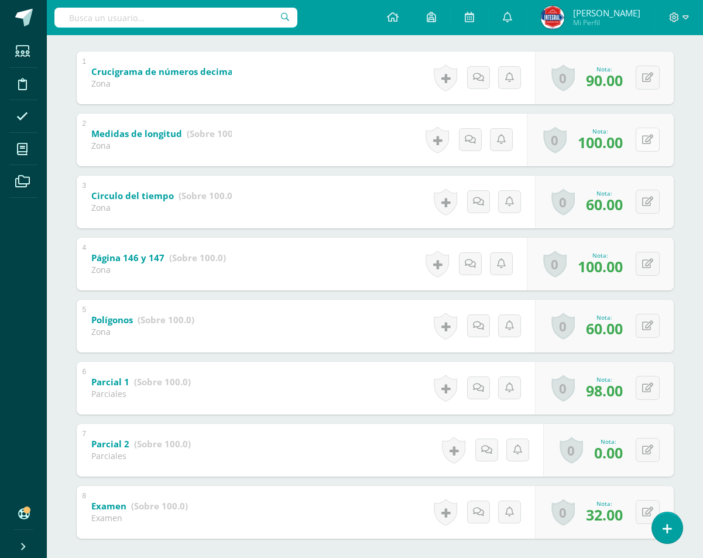
click at [651, 143] on icon at bounding box center [647, 140] width 11 height 10
click at [625, 145] on icon at bounding box center [625, 144] width 11 height 10
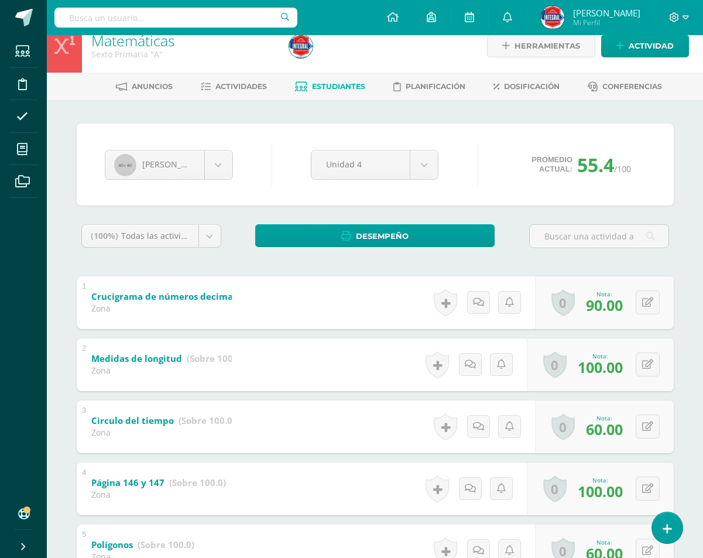
scroll to position [6, 0]
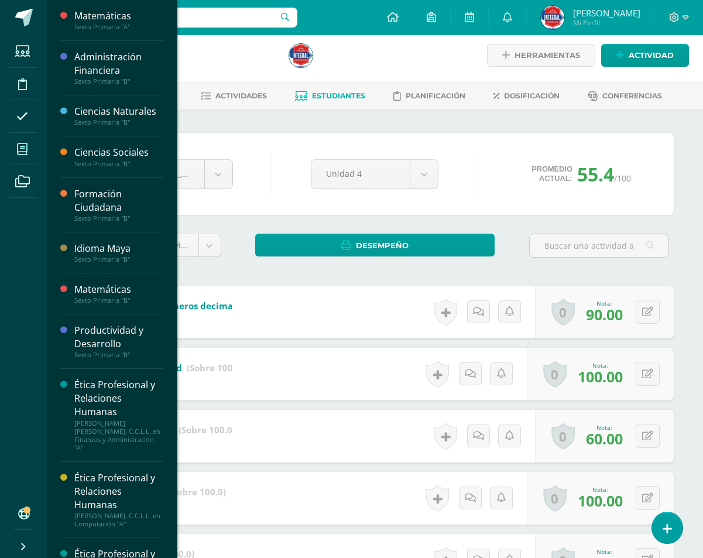
click at [25, 145] on icon at bounding box center [22, 149] width 11 height 12
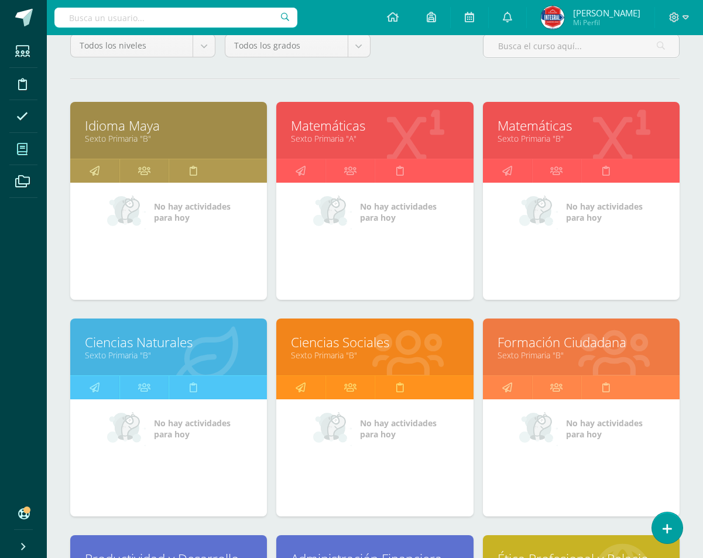
scroll to position [117, 0]
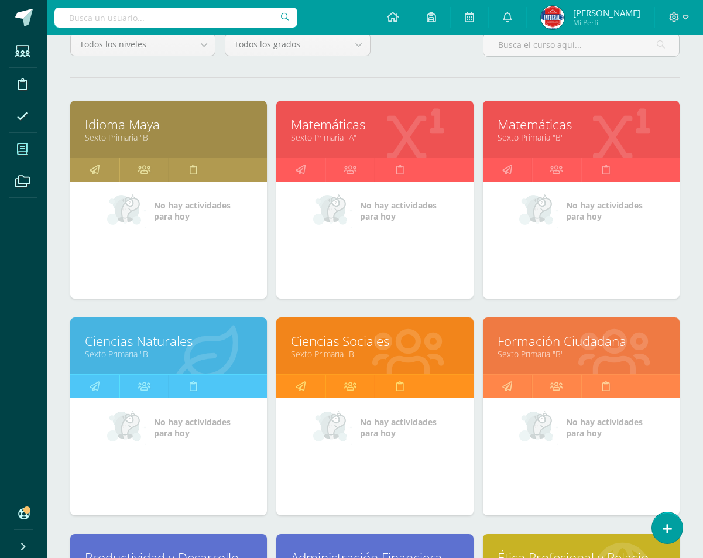
click at [553, 348] on link "Formación Ciudadana" at bounding box center [581, 341] width 167 height 18
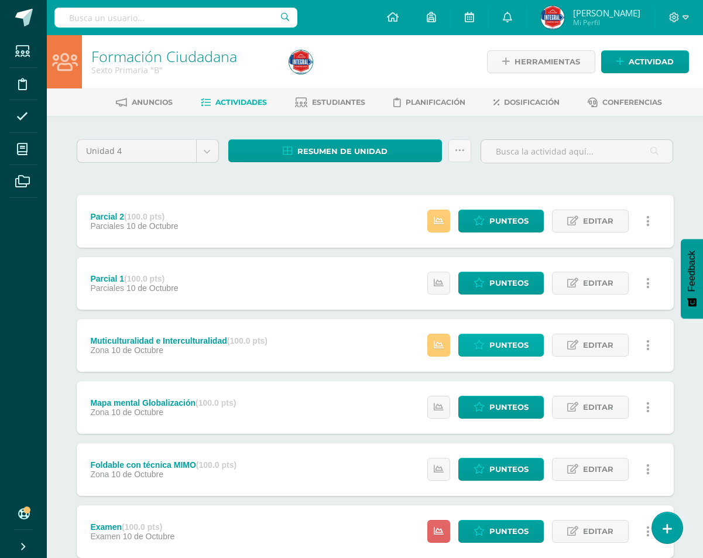
scroll to position [176, 0]
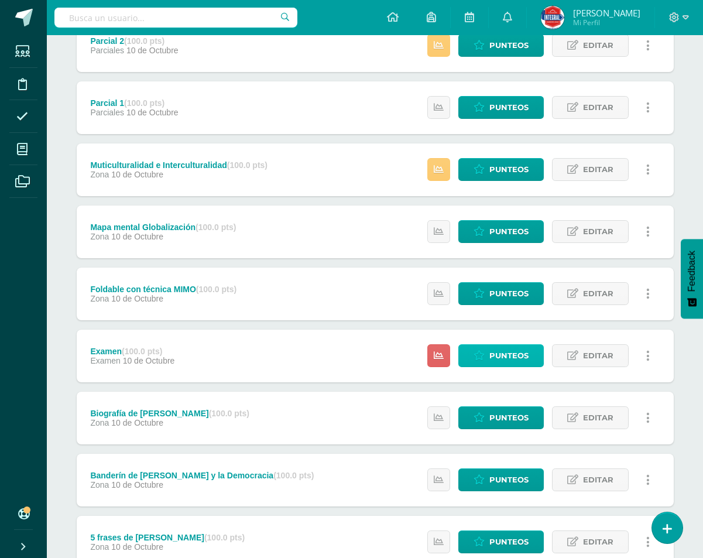
click at [514, 365] on span "Punteos" at bounding box center [509, 356] width 39 height 22
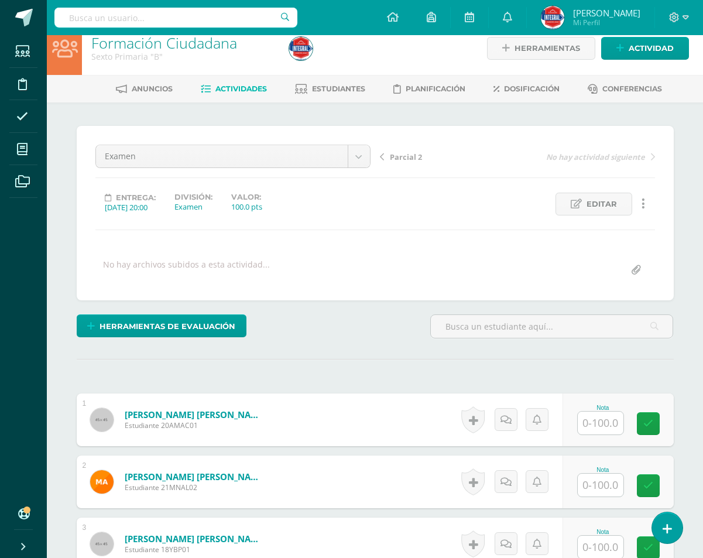
scroll to position [14, 0]
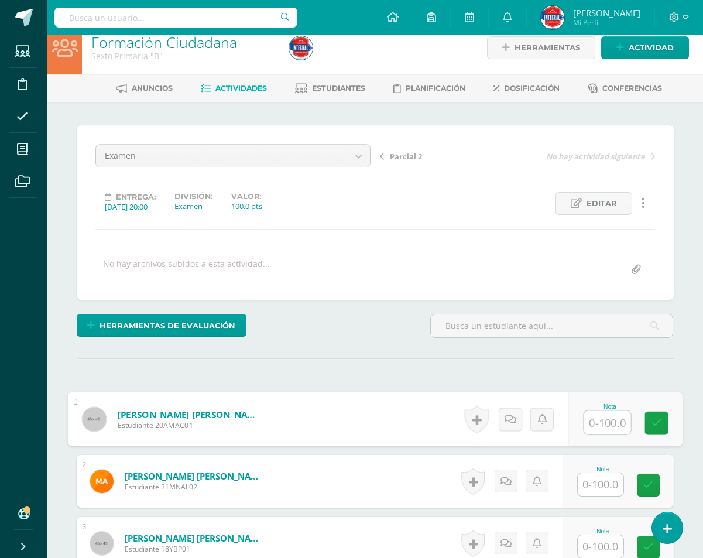
click at [593, 424] on input "text" at bounding box center [607, 422] width 47 height 23
type input "80"
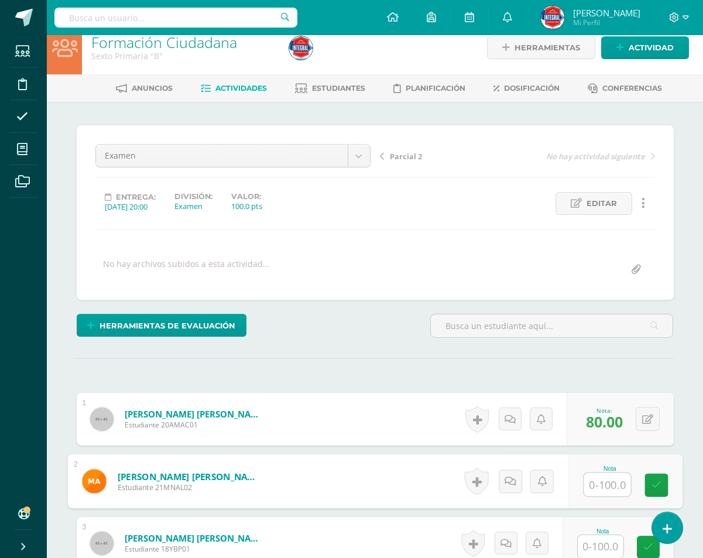
scroll to position [15, 0]
type input "90"
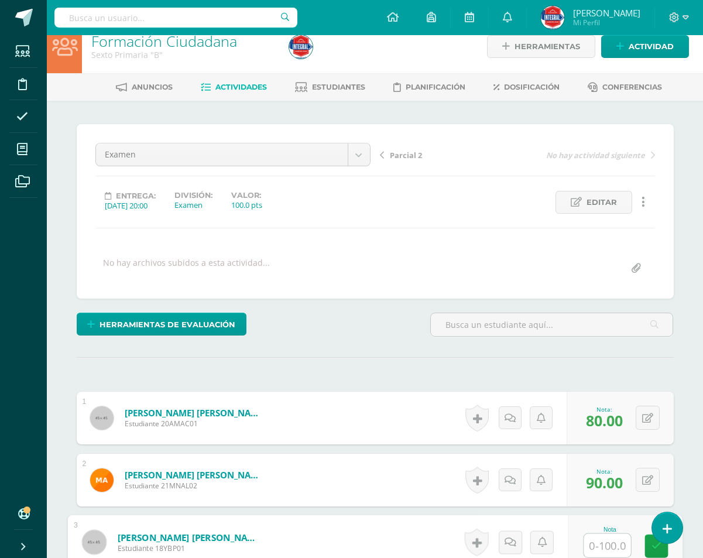
scroll to position [16, 0]
type input "85"
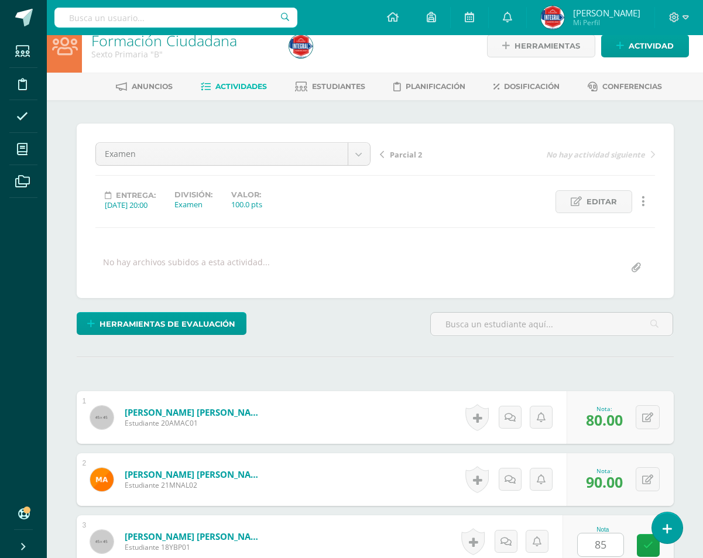
scroll to position [343, 0]
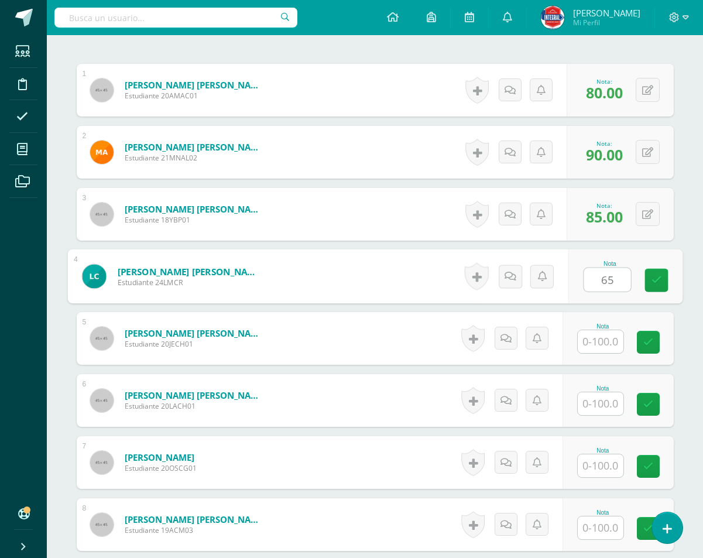
type input "65"
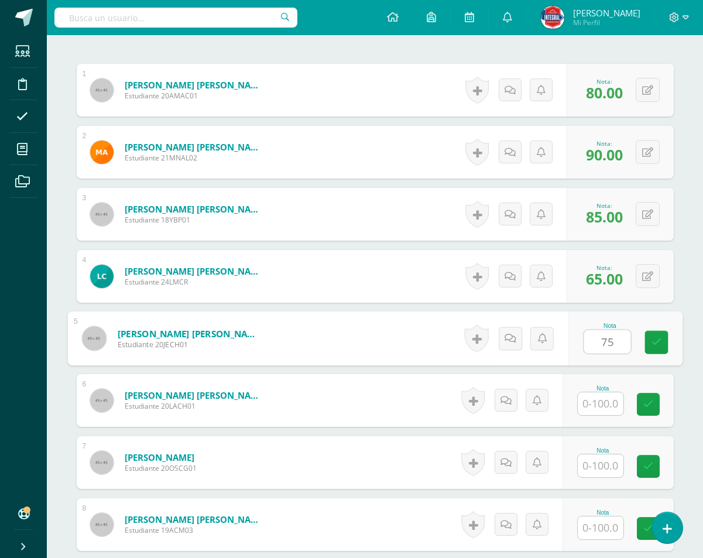
type input "75"
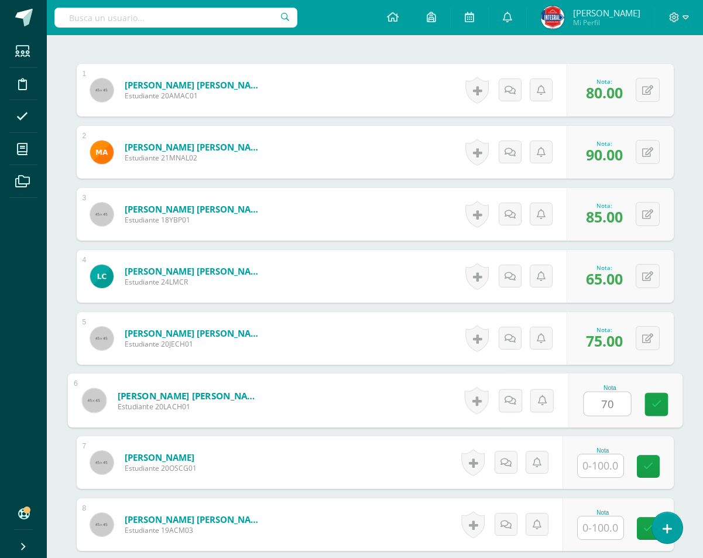
type input "70"
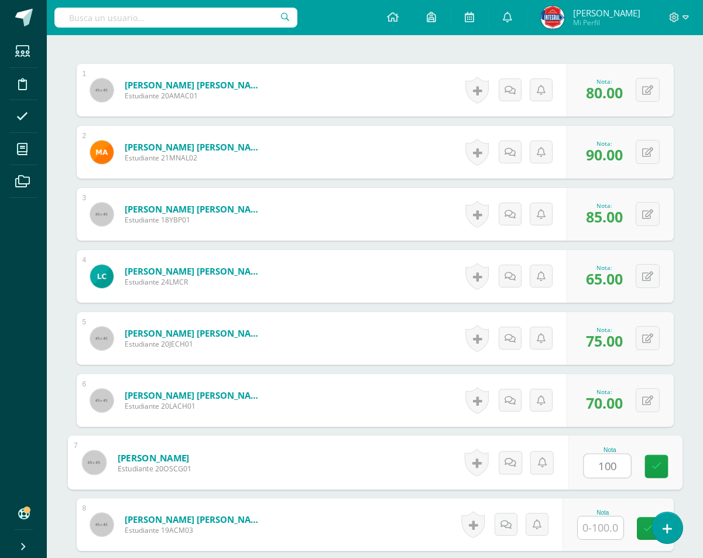
type input "100"
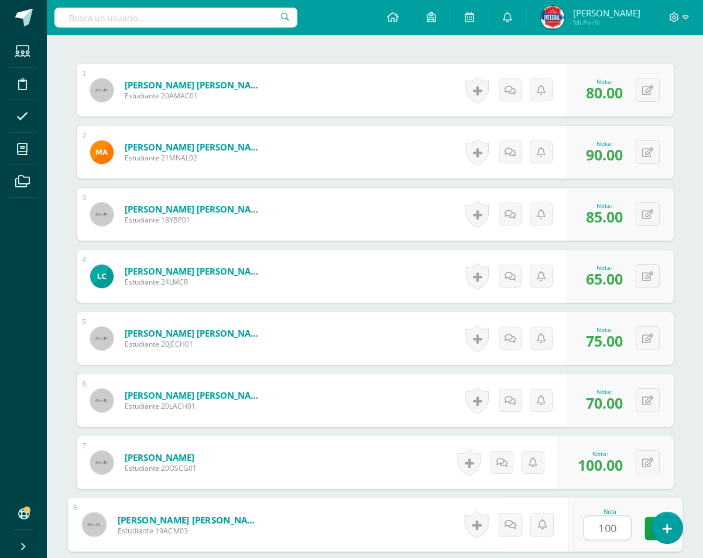
type input "100"
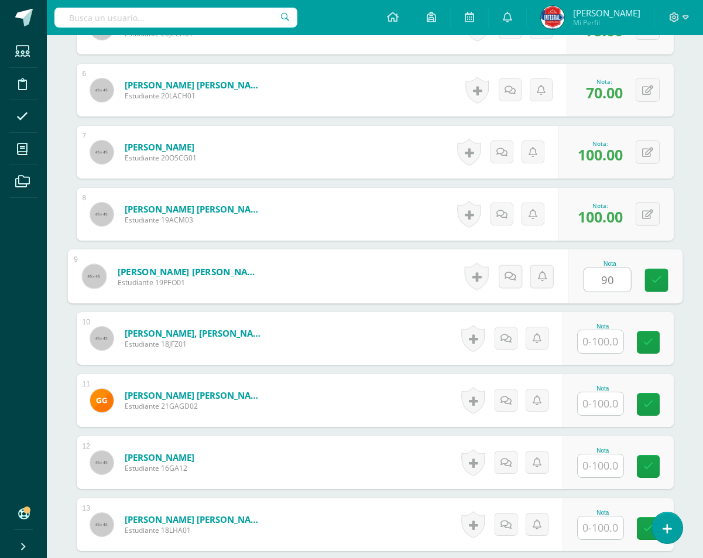
type input "90"
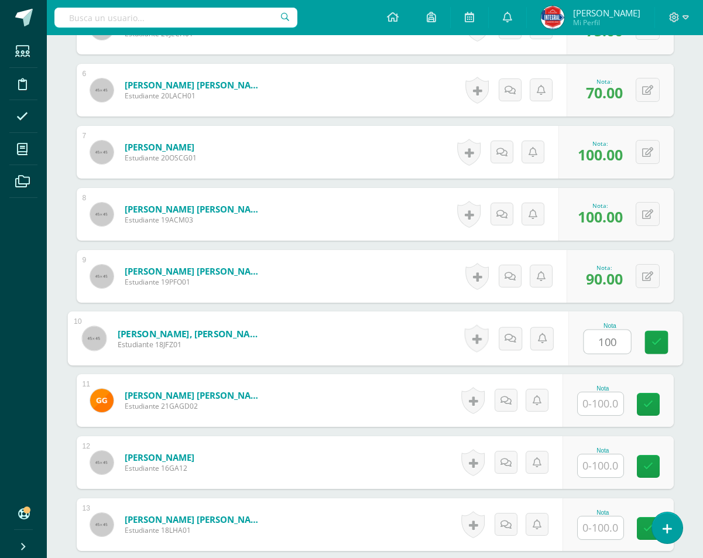
type input "100"
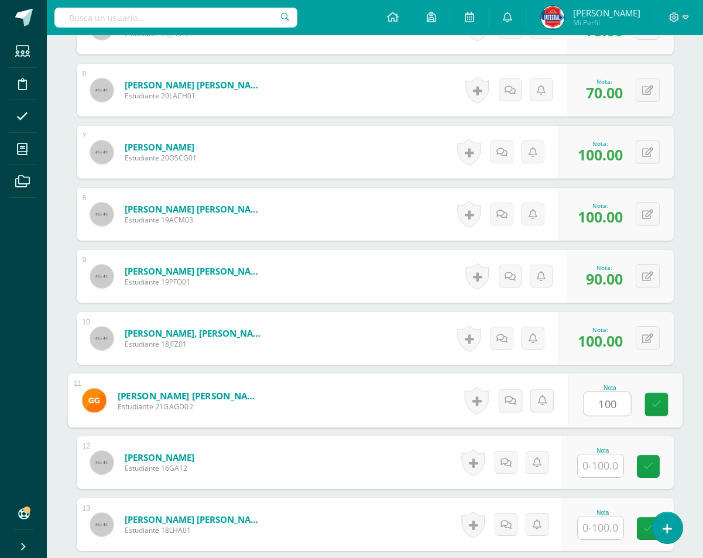
type input "100"
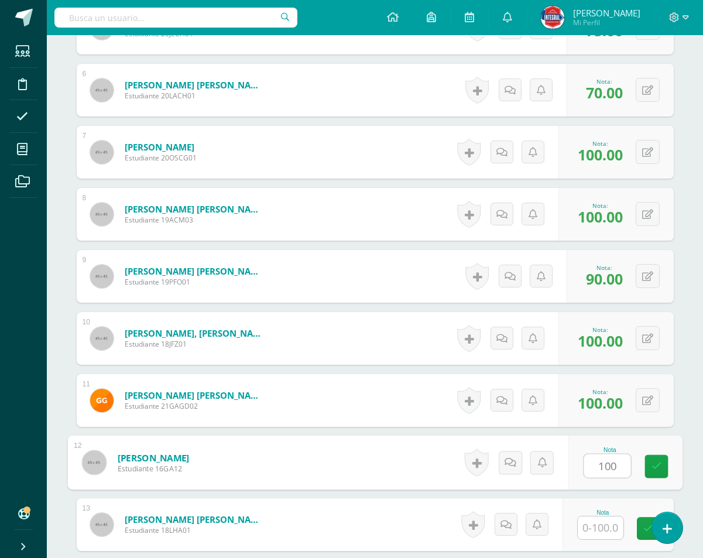
type input "100"
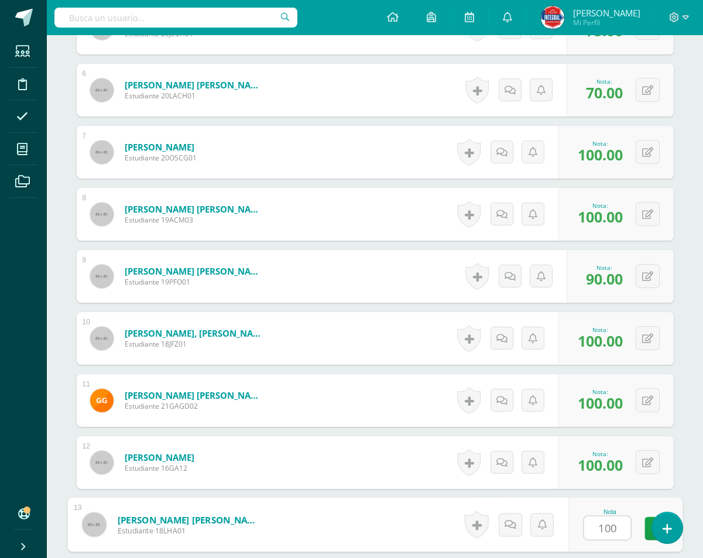
type input "100"
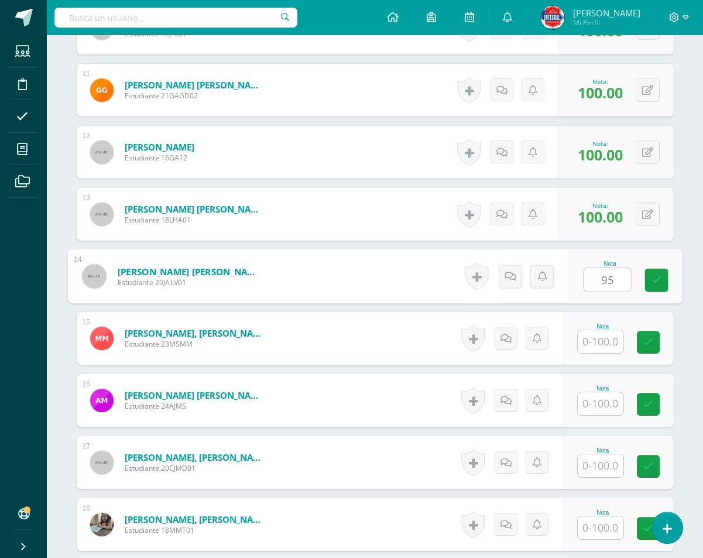
type input "95"
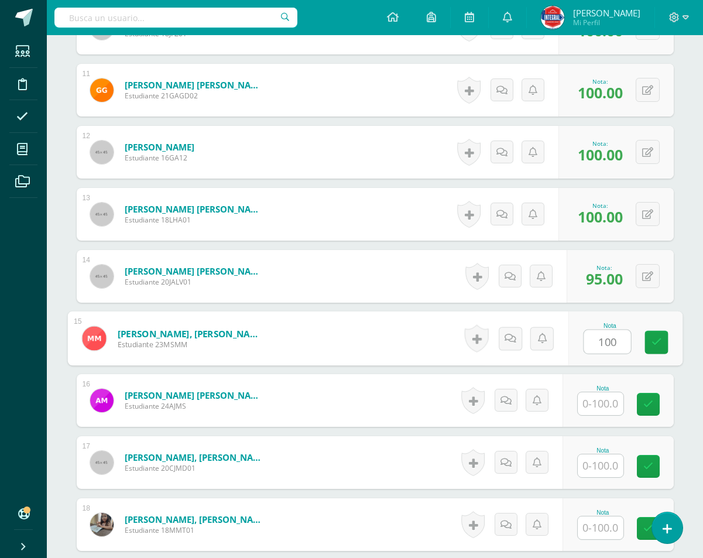
type input "100"
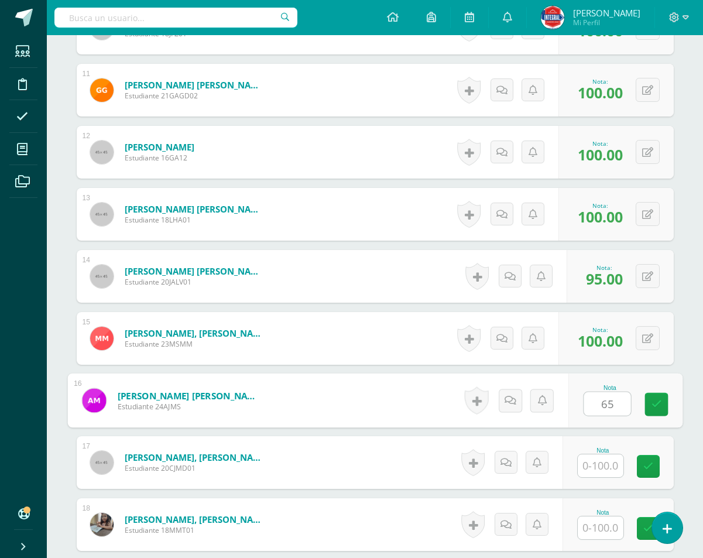
type input "65"
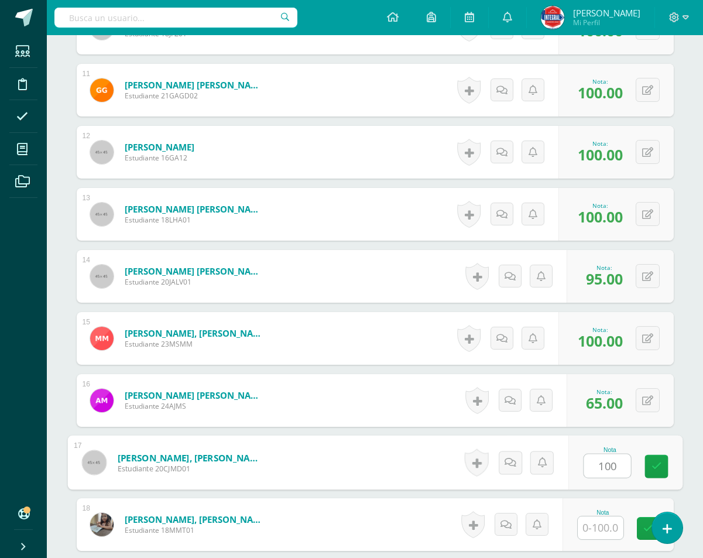
type input "100"
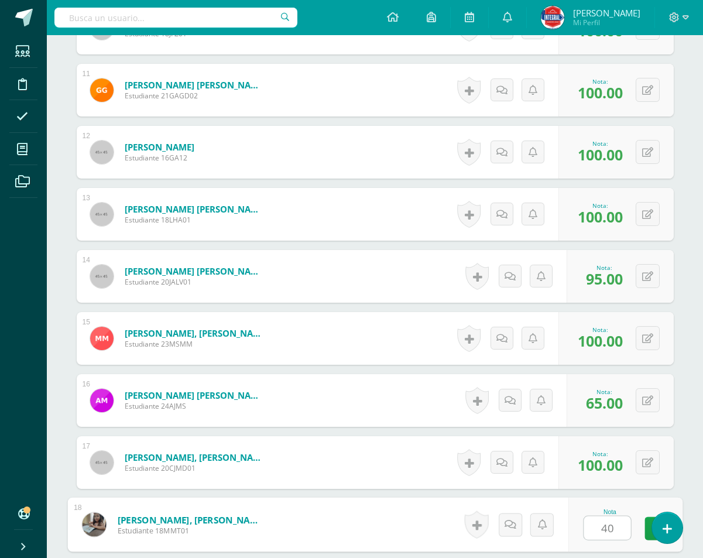
type input "40"
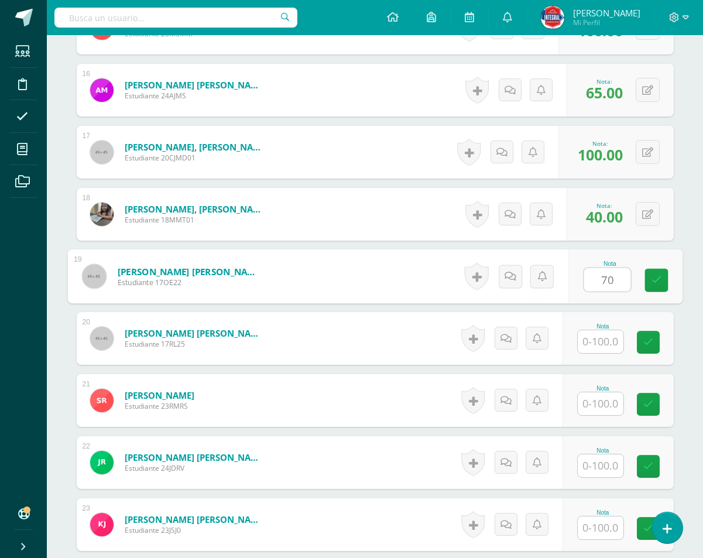
type input "70"
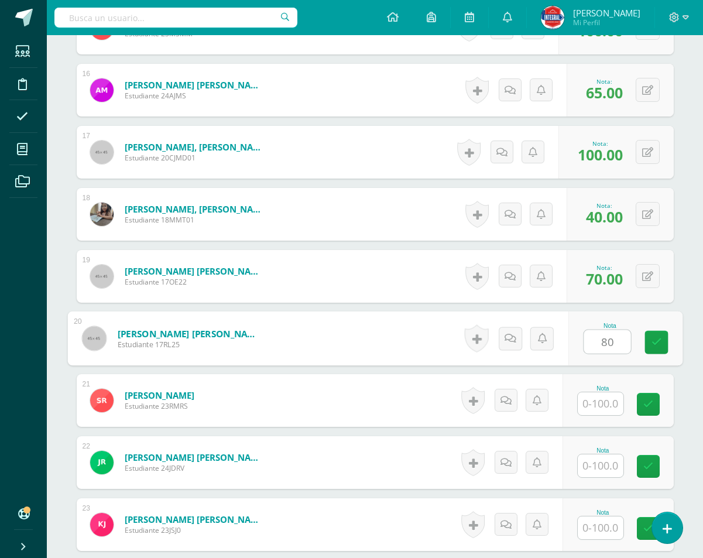
type input "80"
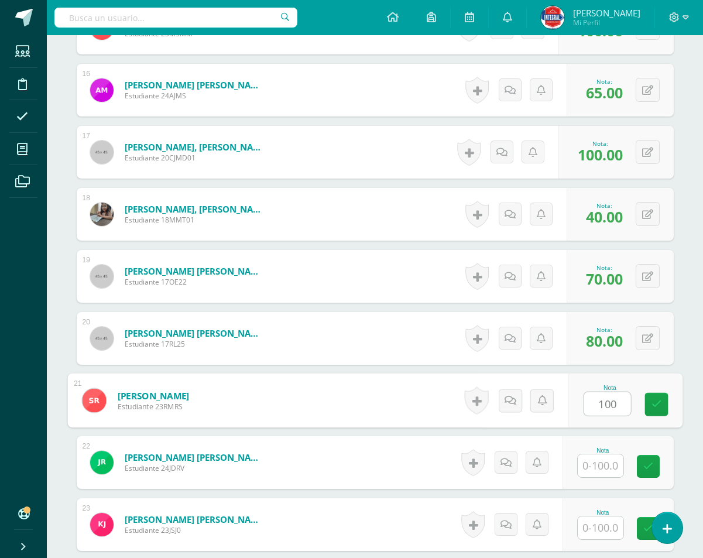
type input "100"
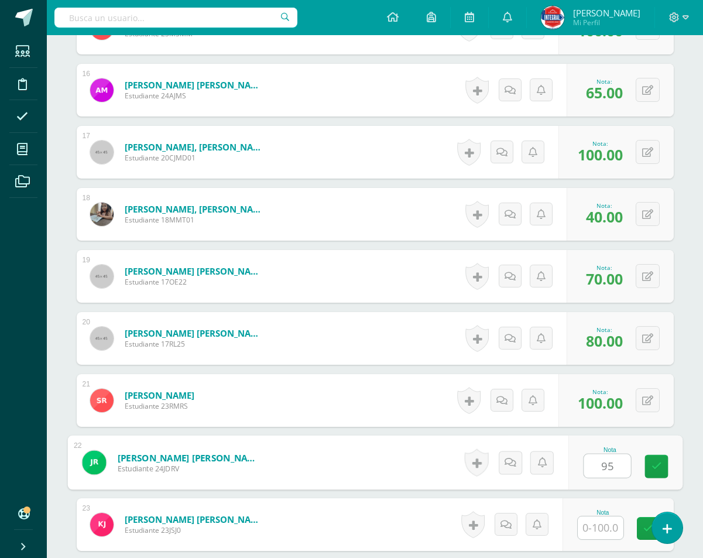
type input "95"
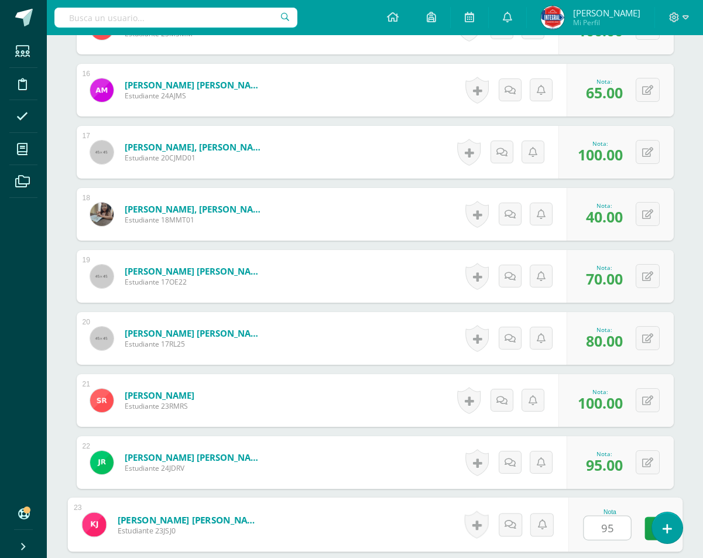
type input "95"
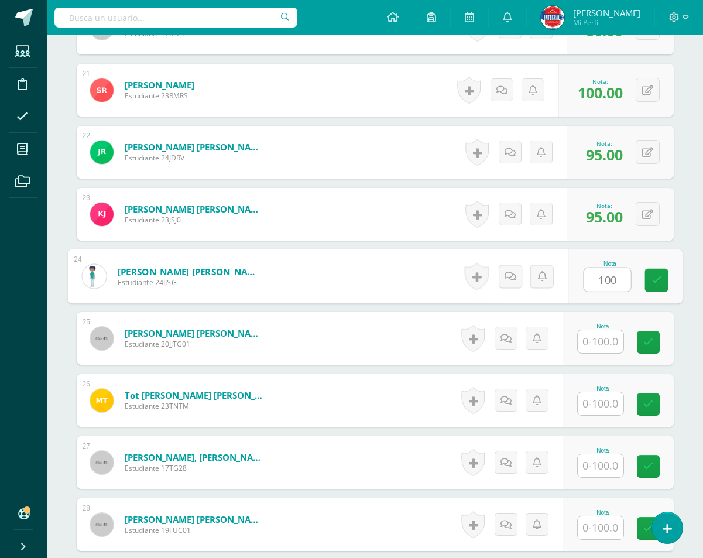
type input "100"
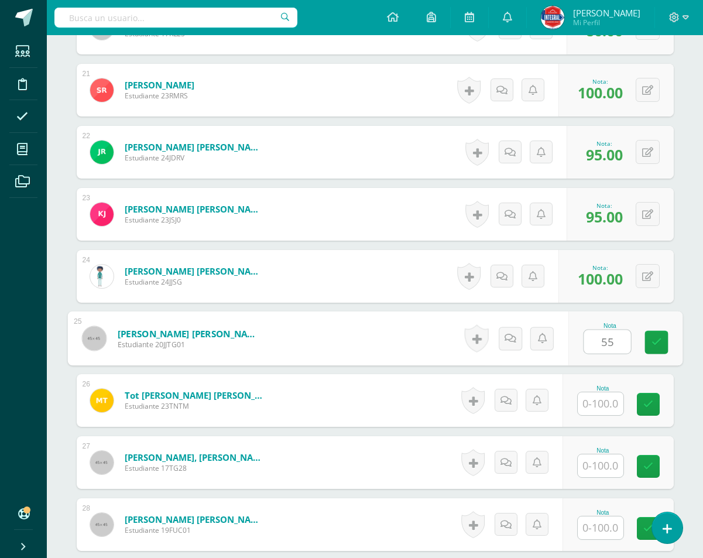
type input "55"
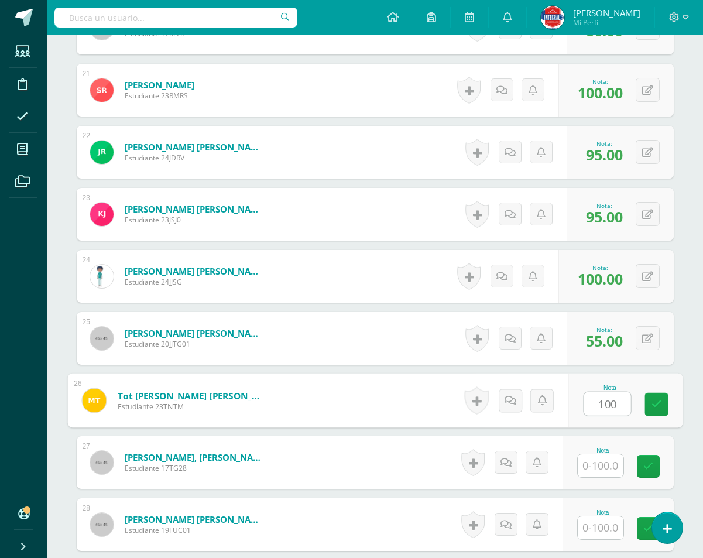
type input "100"
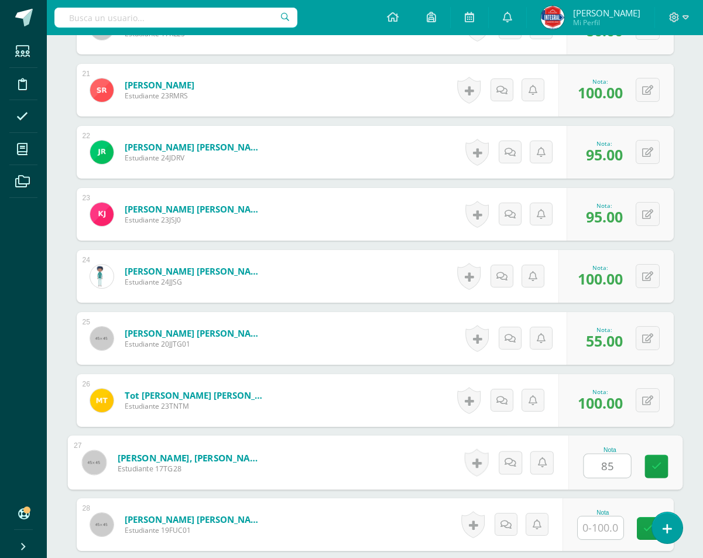
type input "85"
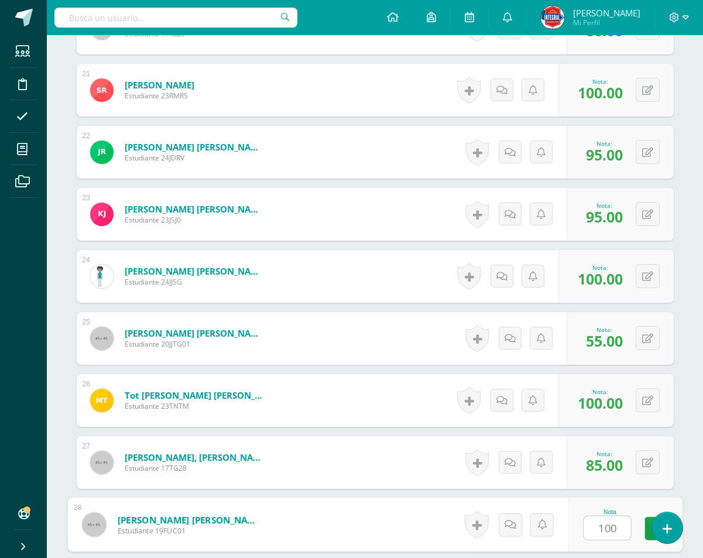
type input "100"
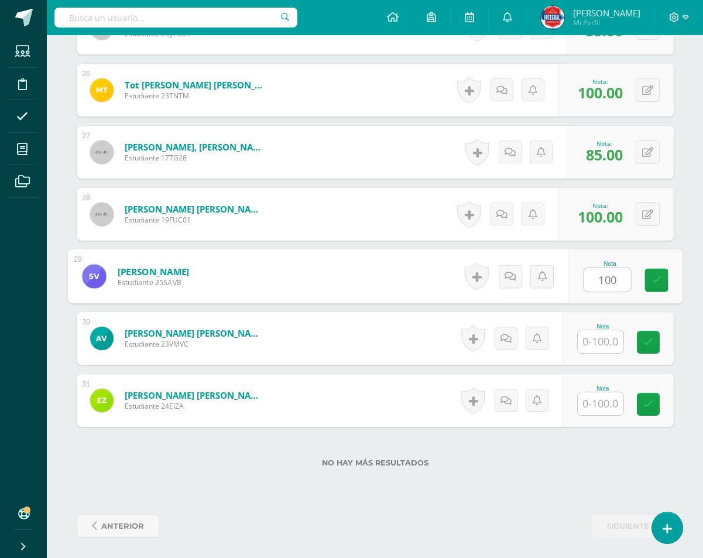
type input "100"
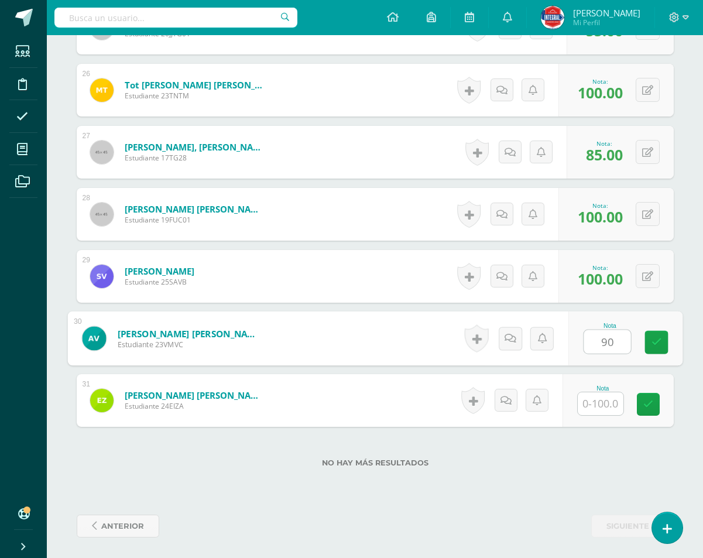
type input "90"
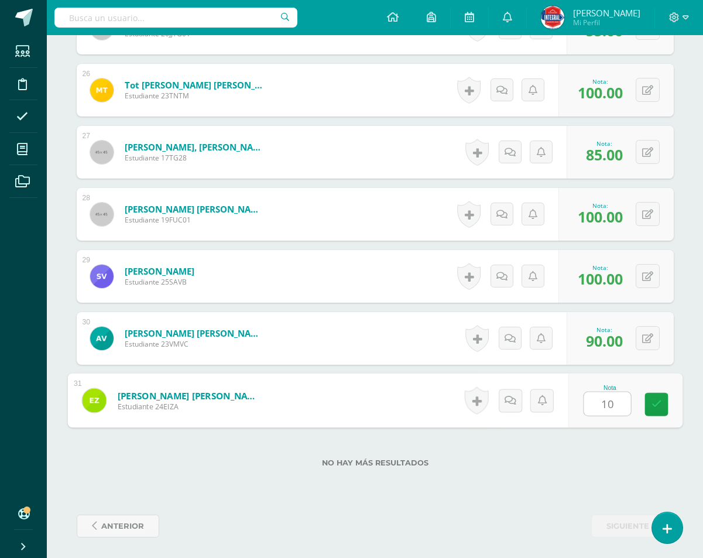
type input "100"
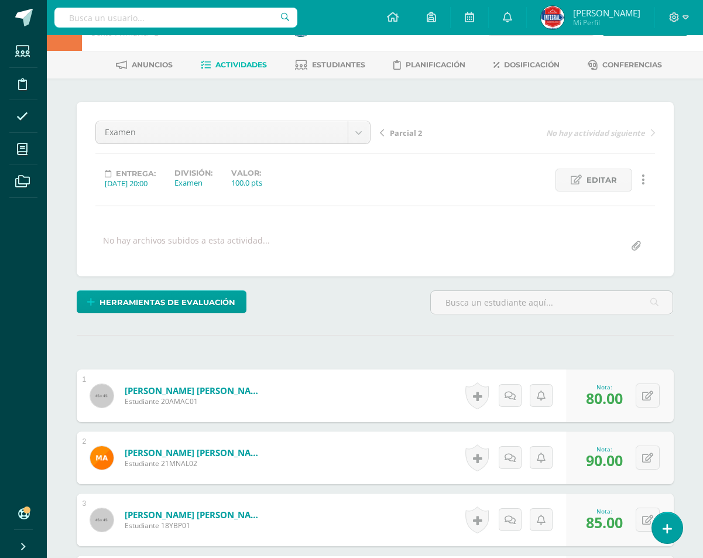
scroll to position [0, 0]
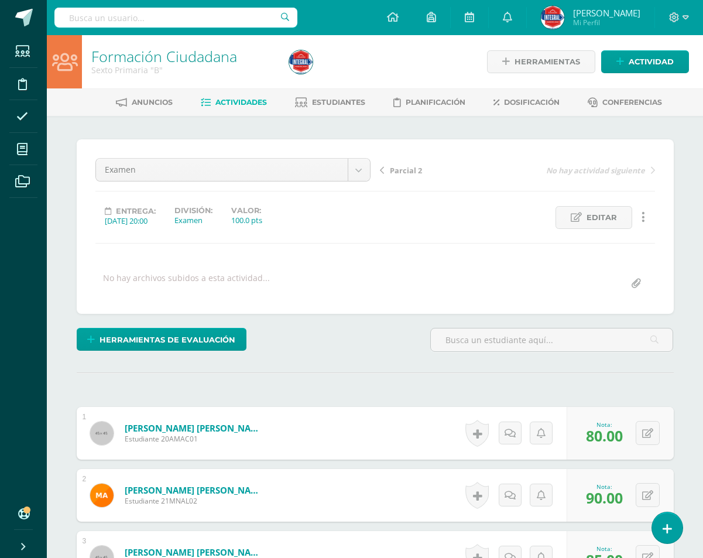
click at [255, 101] on span "Actividades" at bounding box center [241, 102] width 52 height 9
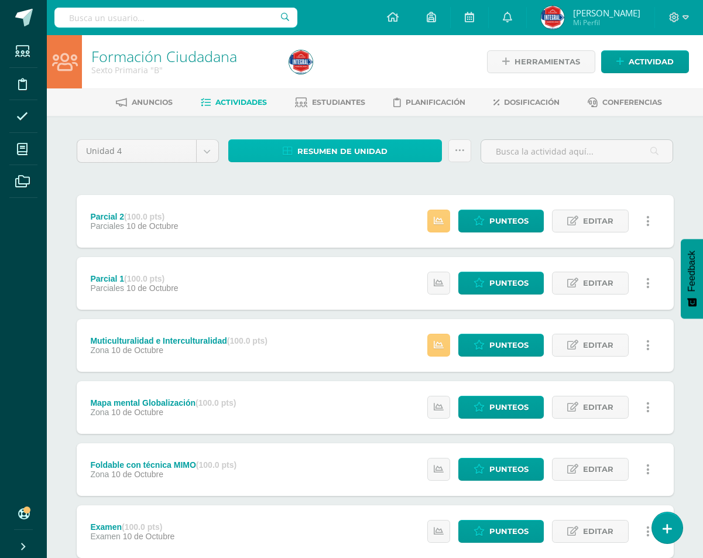
click at [360, 146] on span "Resumen de unidad" at bounding box center [342, 152] width 90 height 22
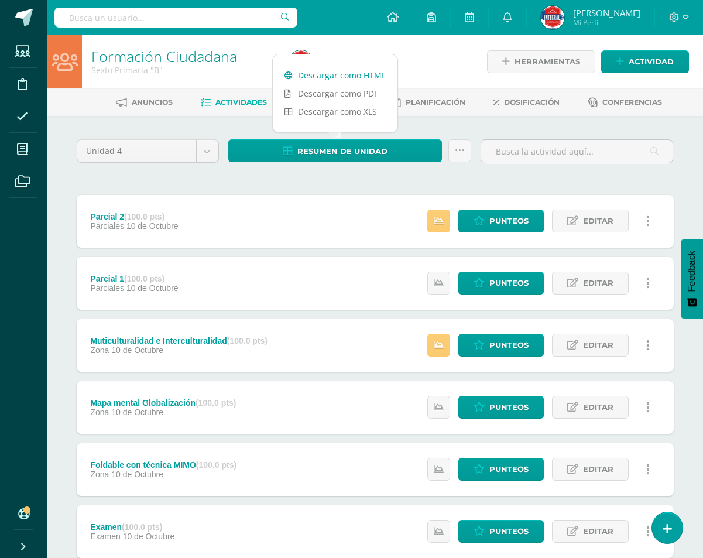
click at [361, 70] on link "Descargar como HTML" at bounding box center [335, 75] width 125 height 18
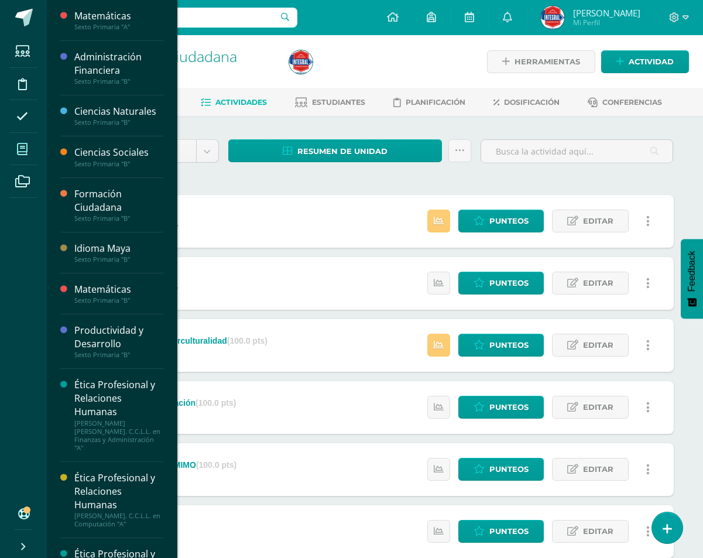
click at [25, 143] on icon at bounding box center [22, 149] width 11 height 12
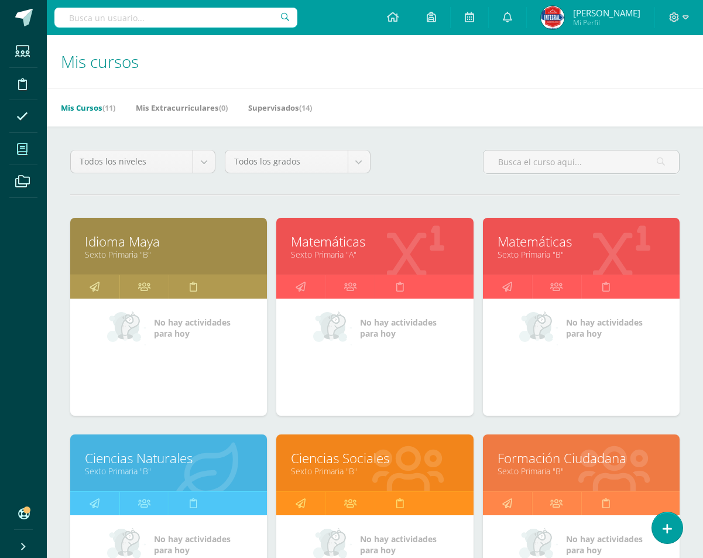
scroll to position [117, 0]
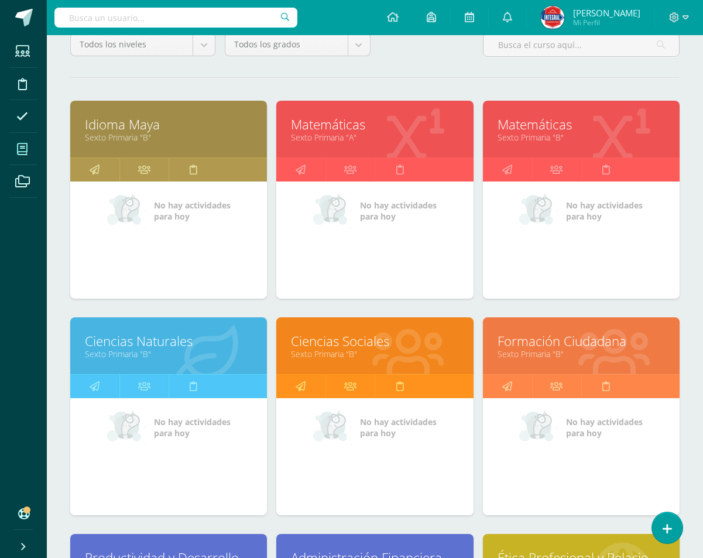
click at [580, 351] on link "Sexto Primaria "B"" at bounding box center [581, 353] width 167 height 11
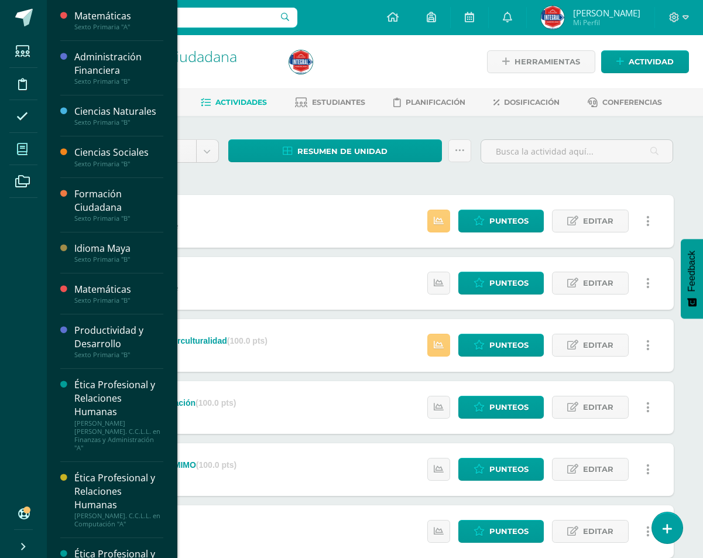
click at [26, 152] on icon at bounding box center [22, 149] width 11 height 12
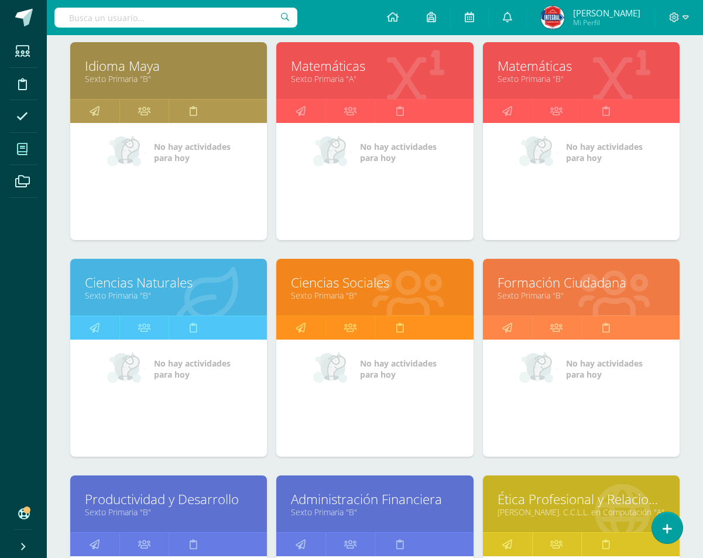
scroll to position [293, 0]
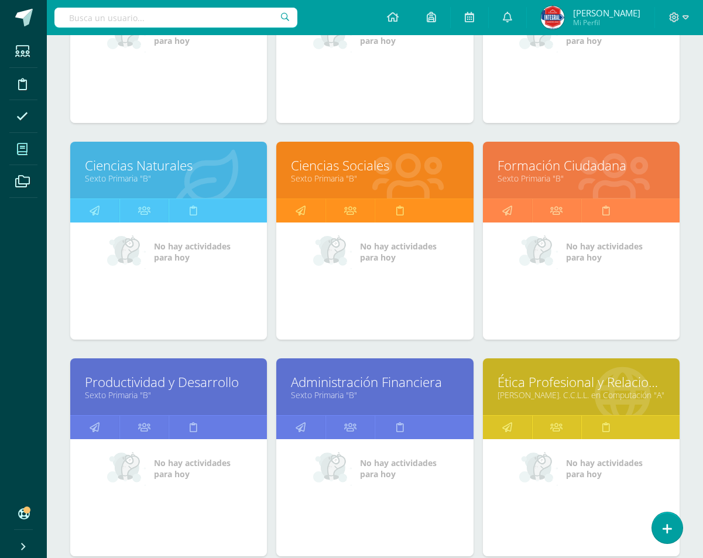
click at [202, 392] on link "Sexto Primaria "B"" at bounding box center [168, 394] width 167 height 11
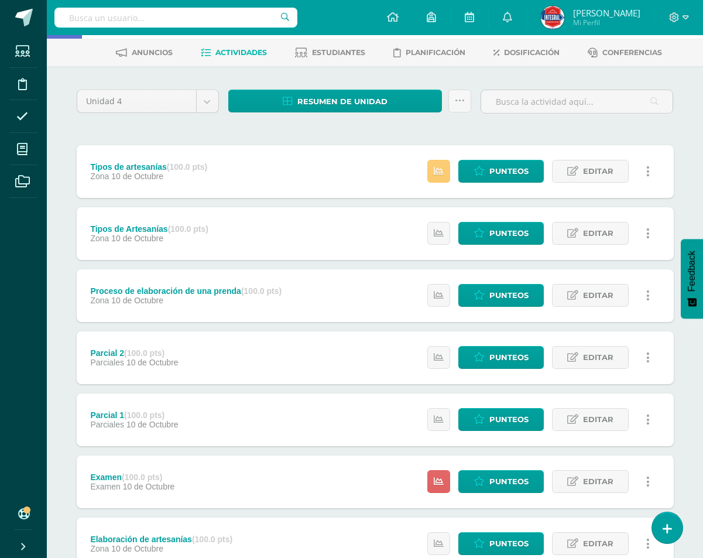
scroll to position [117, 0]
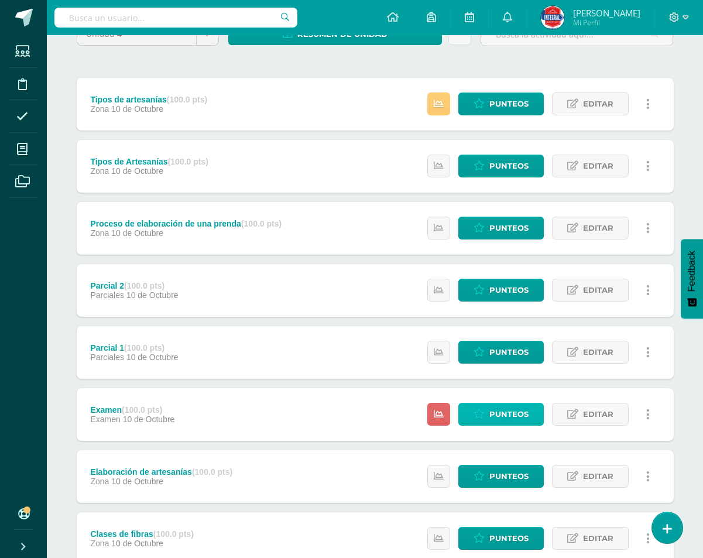
click at [525, 419] on span "Punteos" at bounding box center [509, 414] width 39 height 22
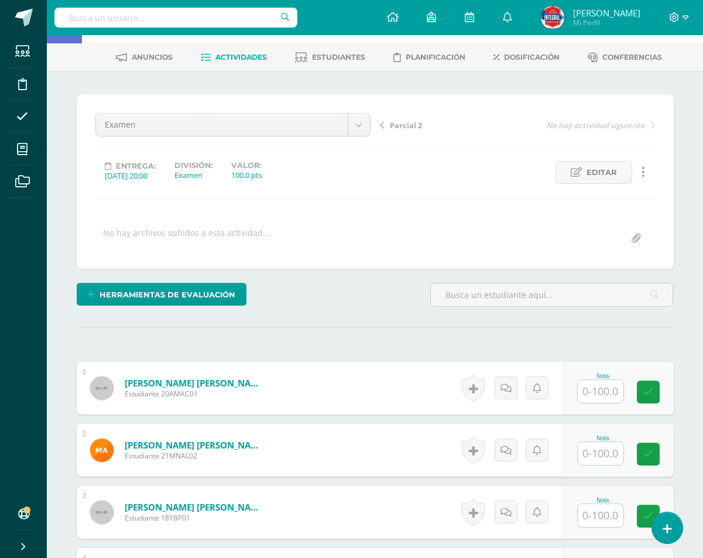
scroll to position [59, 0]
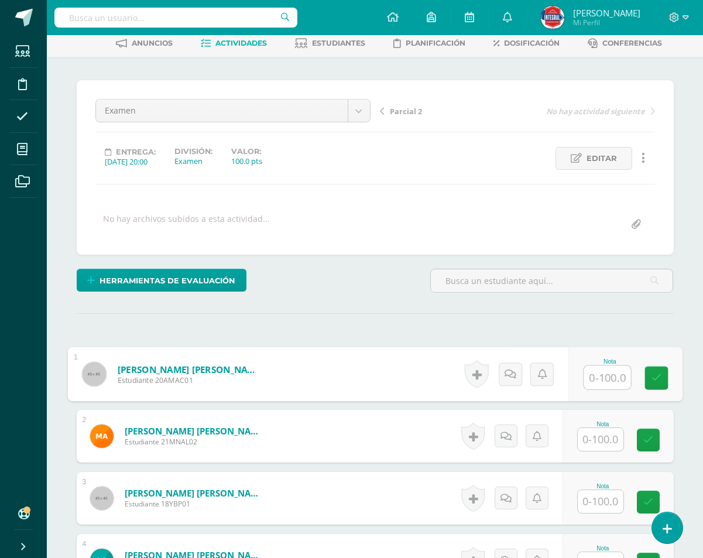
click at [618, 379] on input "text" at bounding box center [607, 377] width 47 height 23
type input "80"
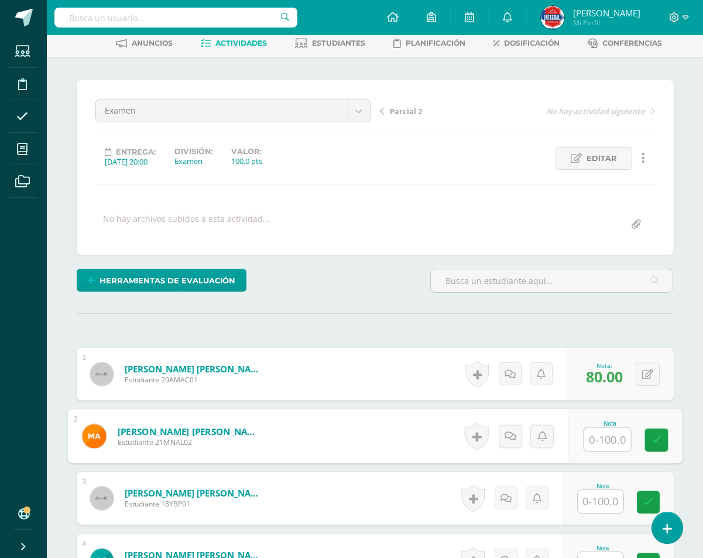
scroll to position [60, 0]
type input "90"
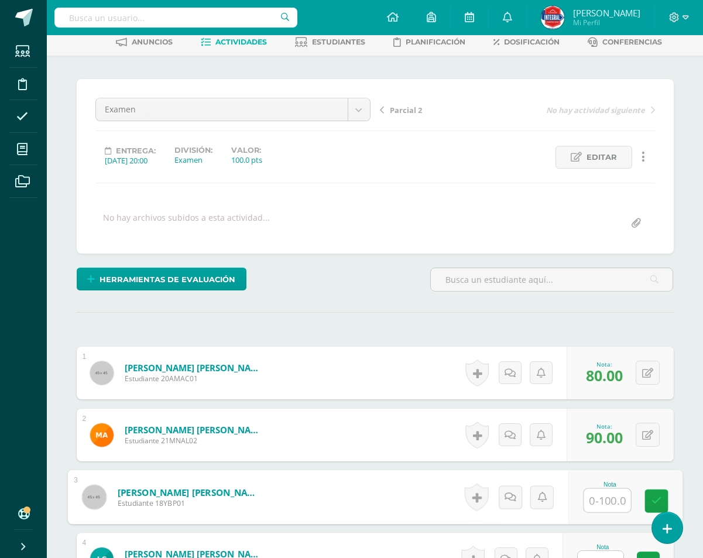
scroll to position [61, 0]
type input "74"
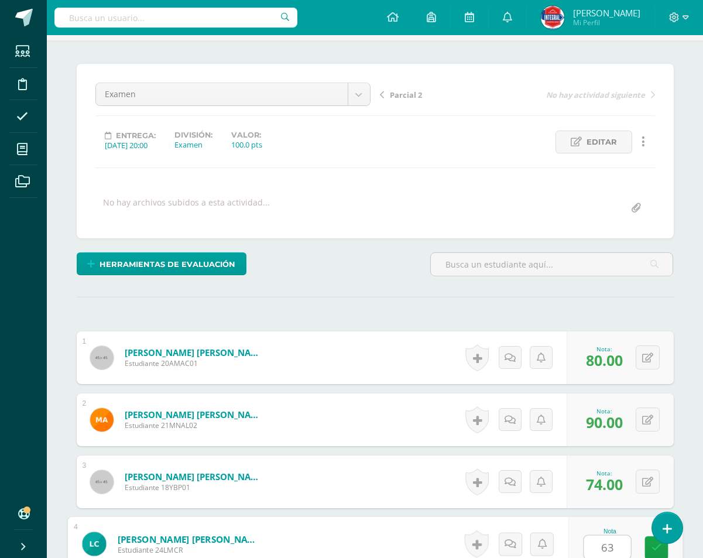
type input "63"
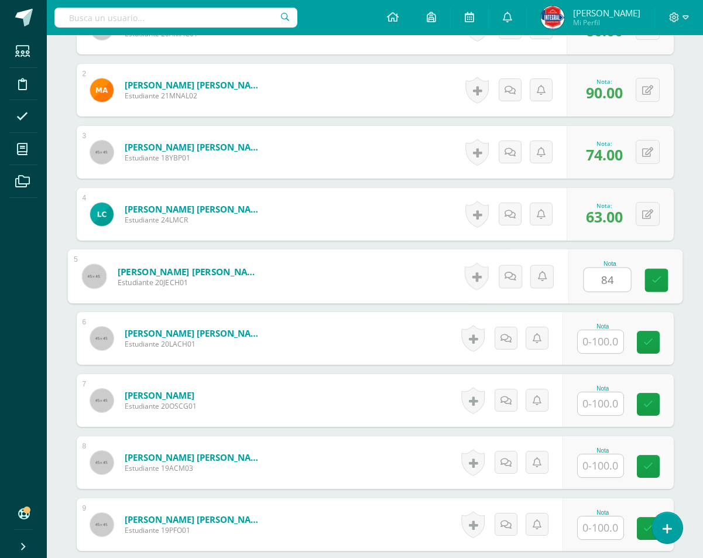
type input "84"
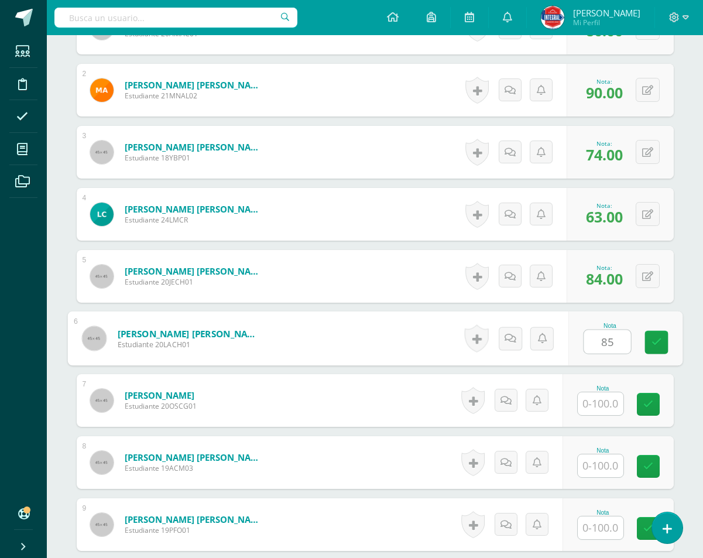
type input "85"
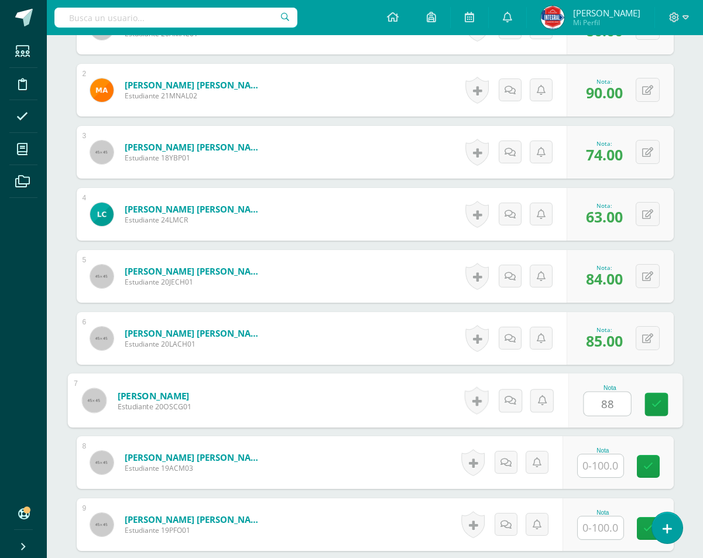
type input "88"
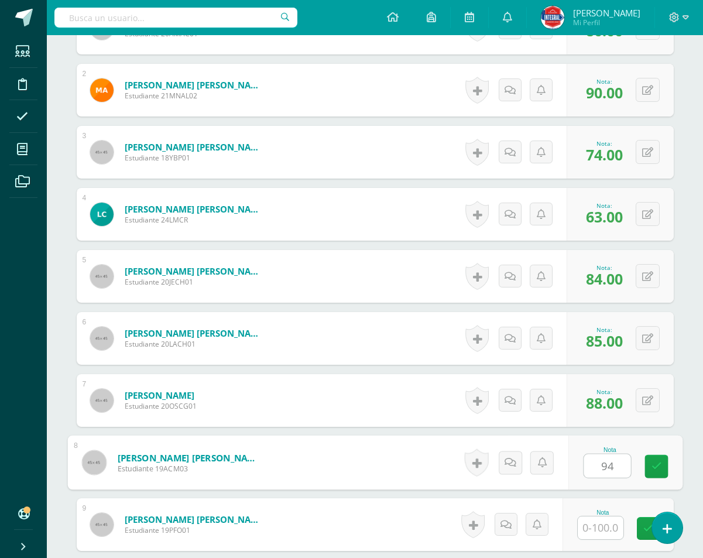
type input "94"
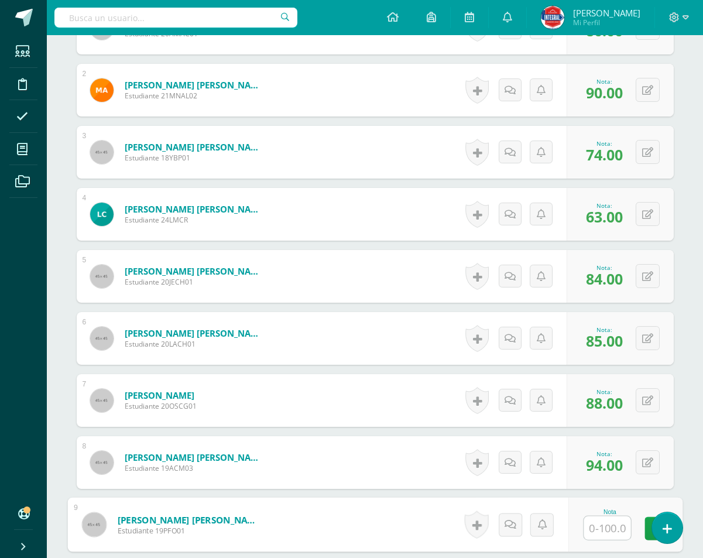
type input "0"
type input "90"
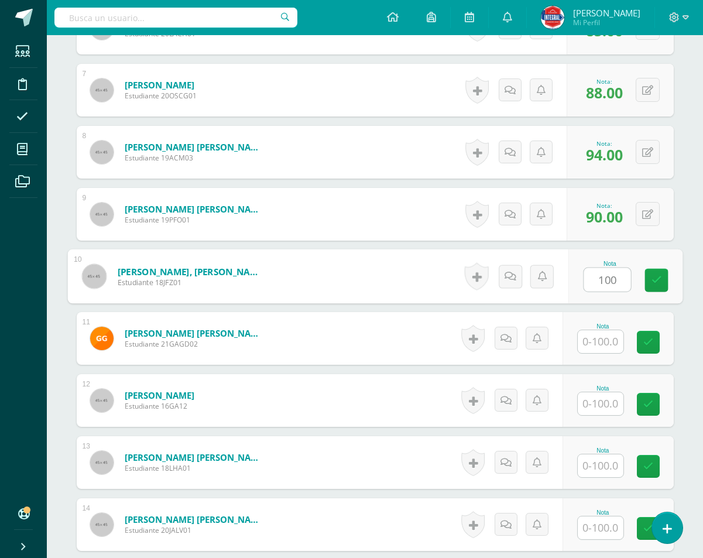
type input "100"
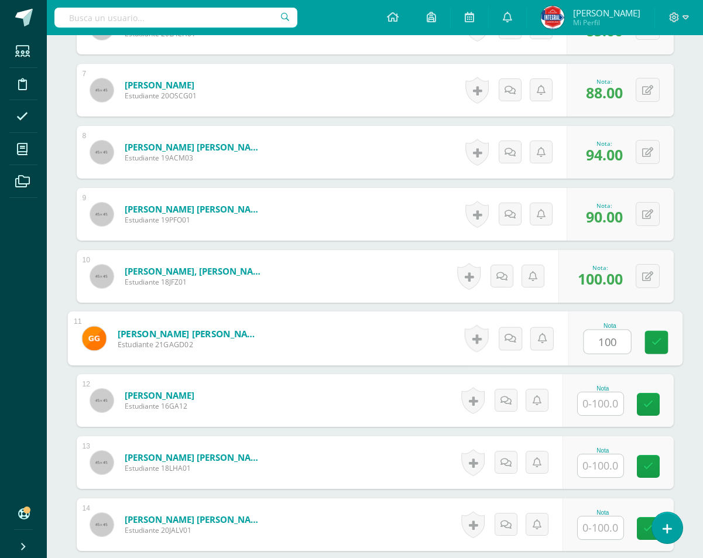
type input "100"
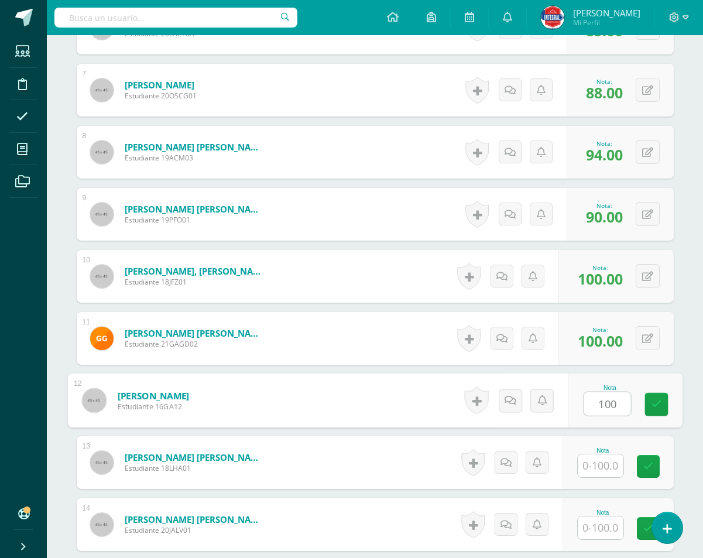
type input "100"
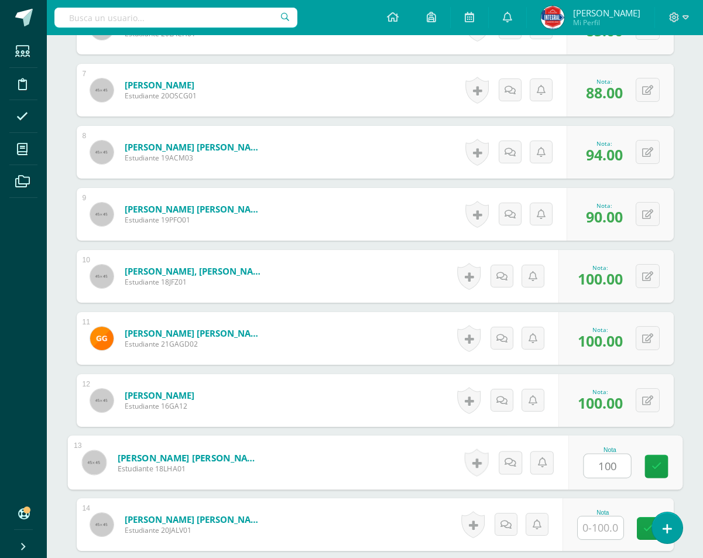
type input "100"
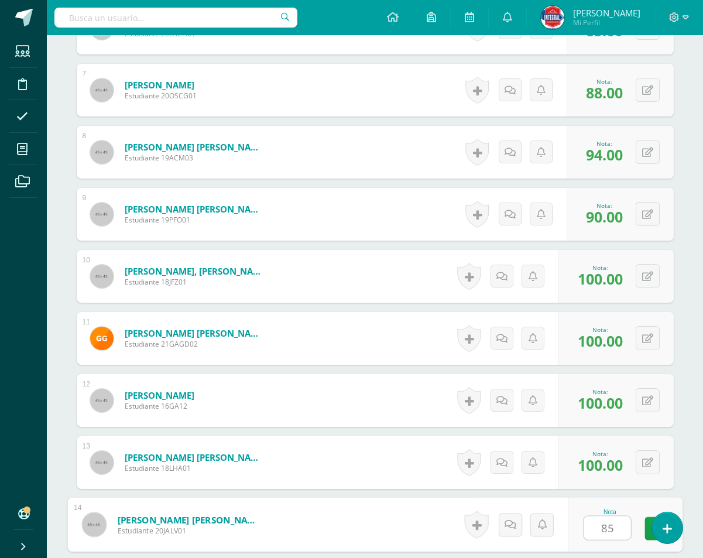
type input "85"
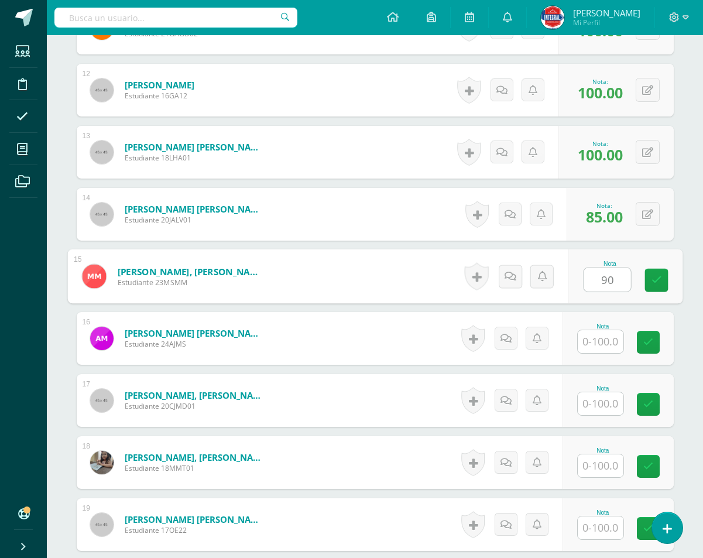
type input "90"
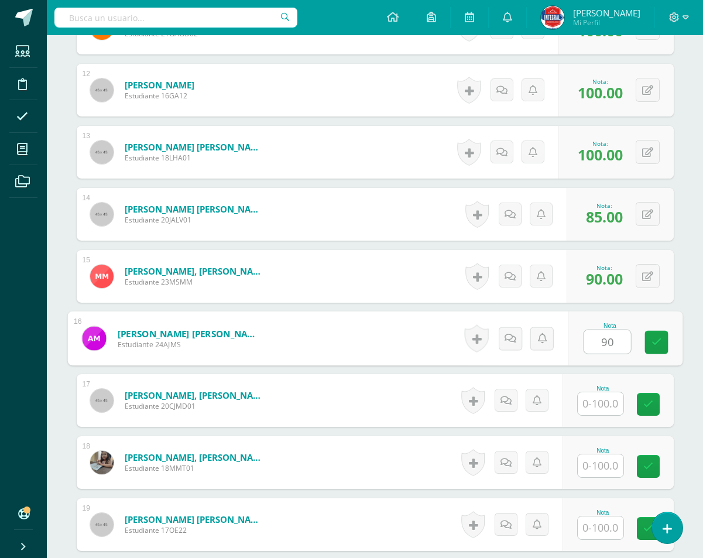
type input "90"
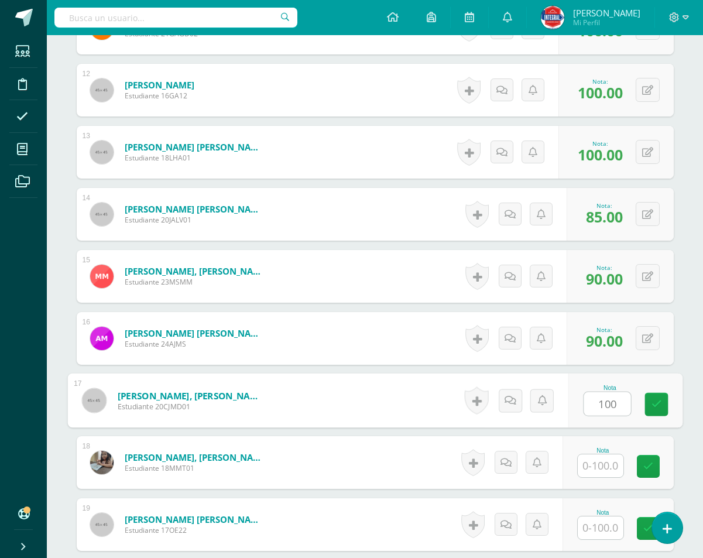
type input "100"
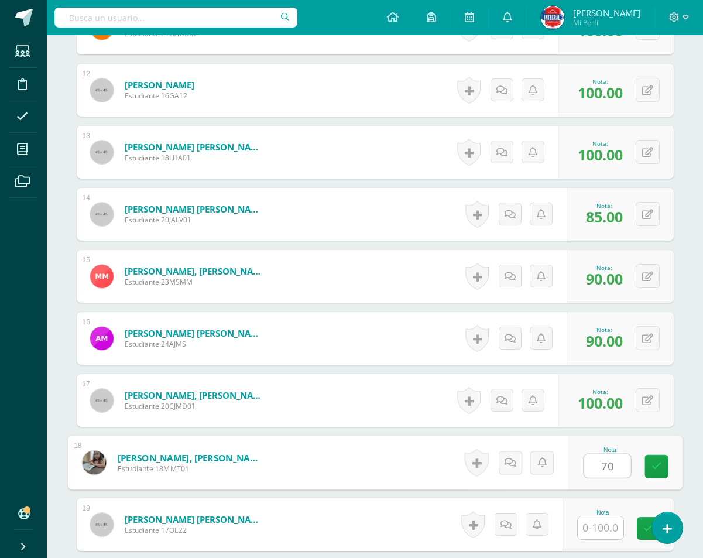
type input "70"
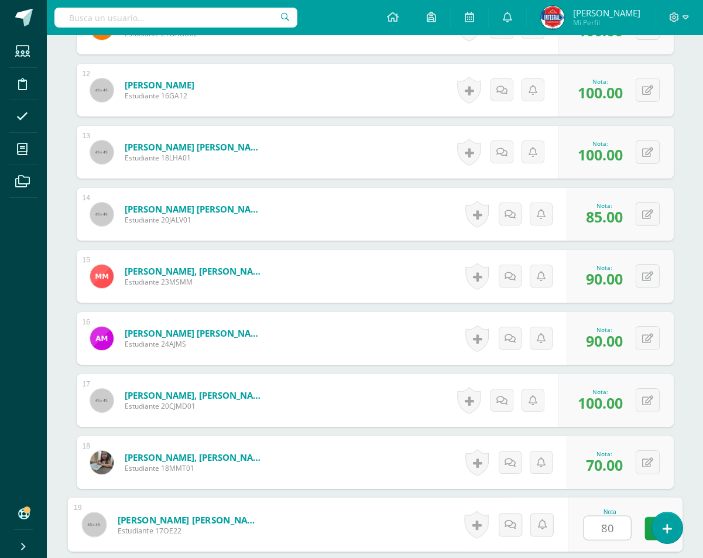
type input "80"
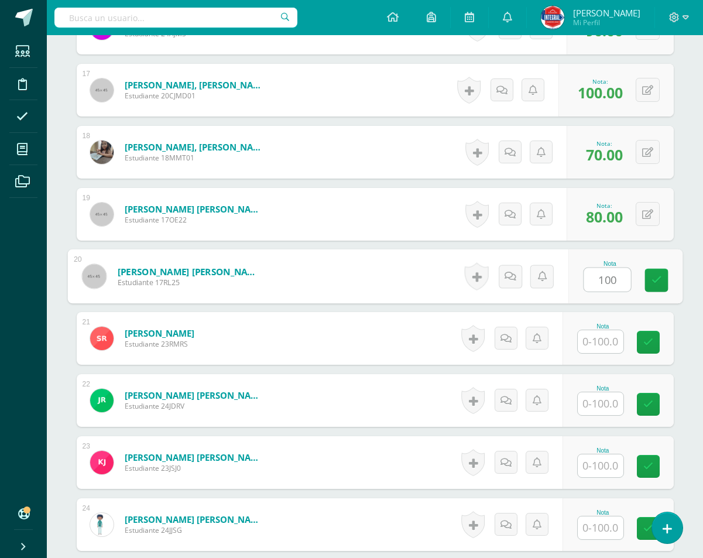
type input "100"
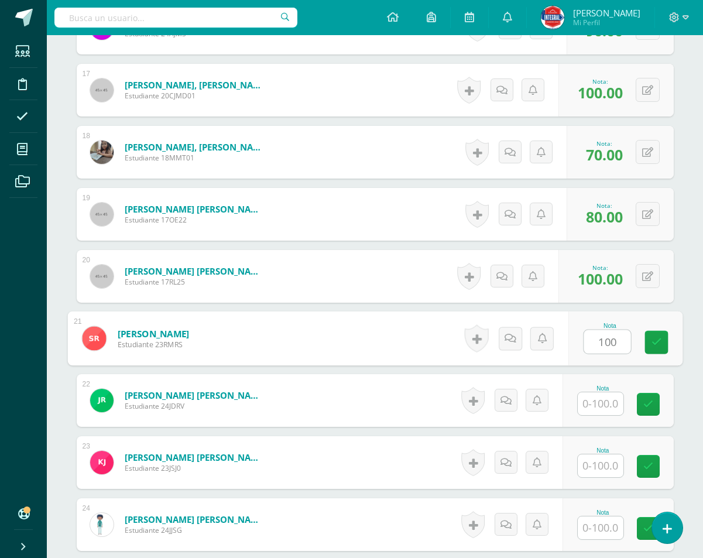
type input "100"
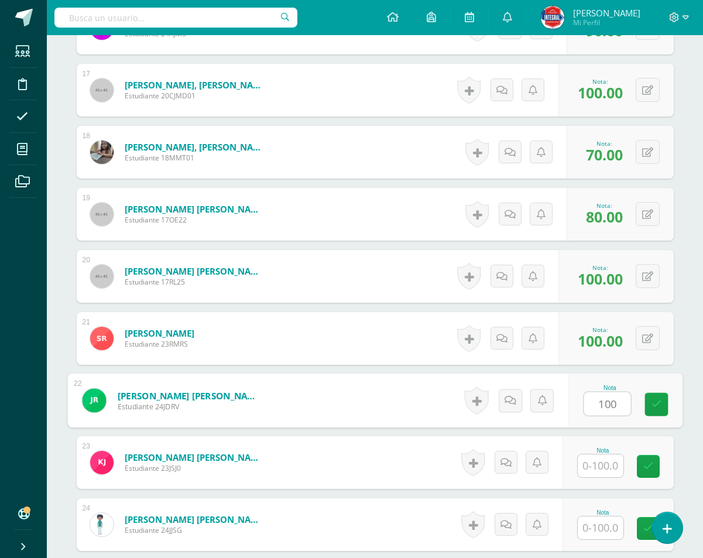
type input "100"
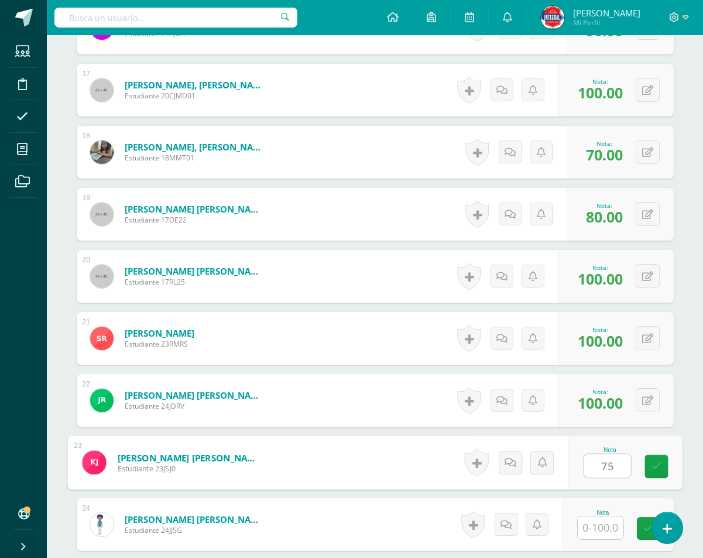
type input "75"
click at [645, 455] on button at bounding box center [656, 462] width 25 height 25
type input "100"
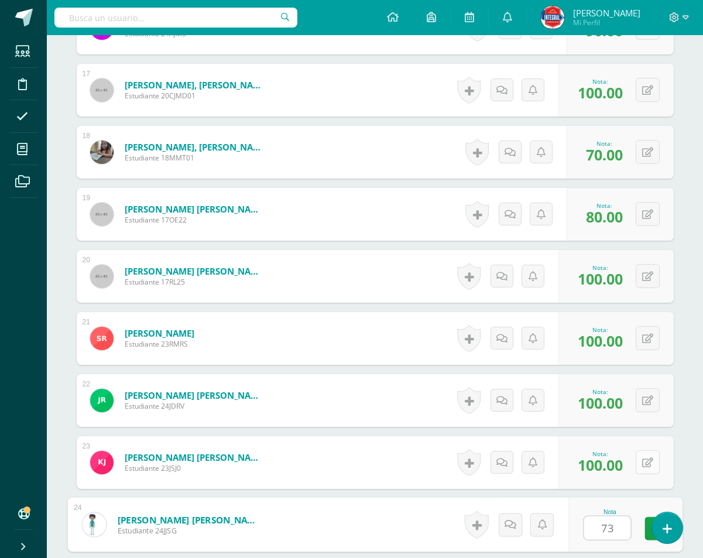
type input "73"
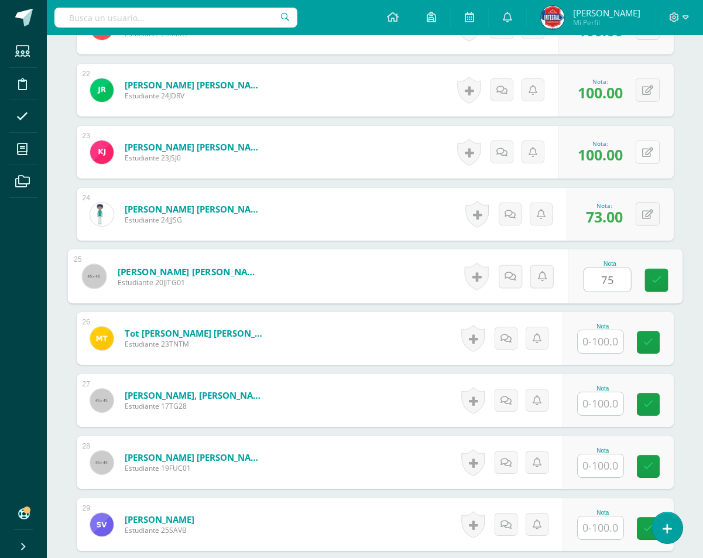
type input "75"
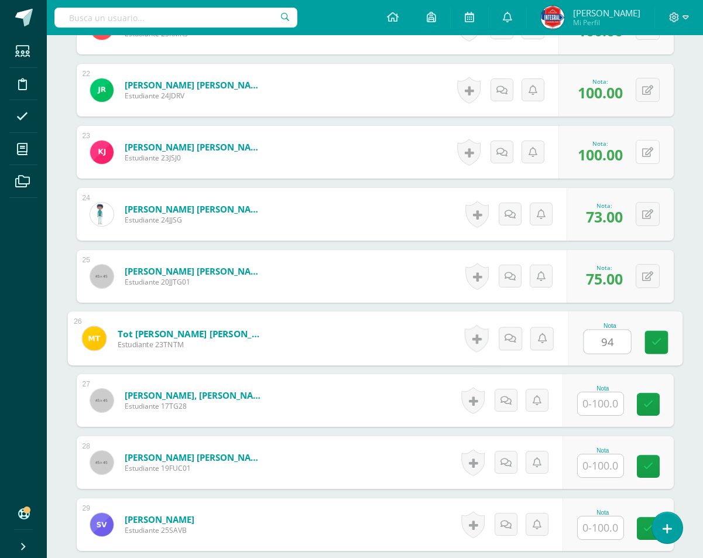
type input "94"
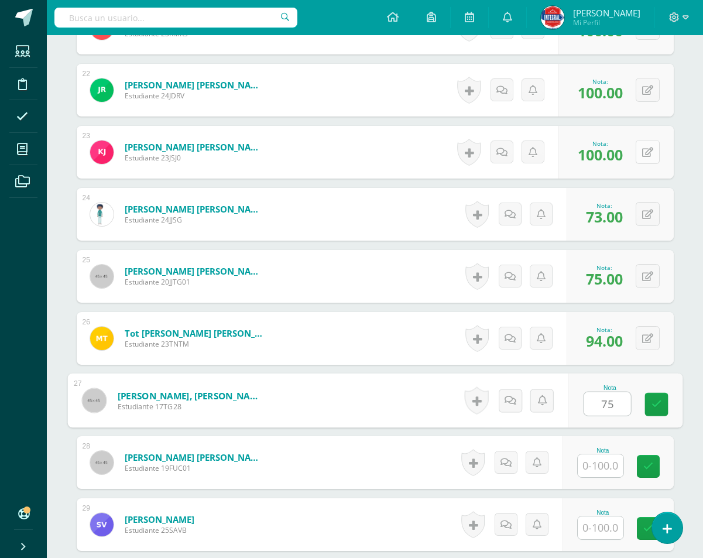
type input "75"
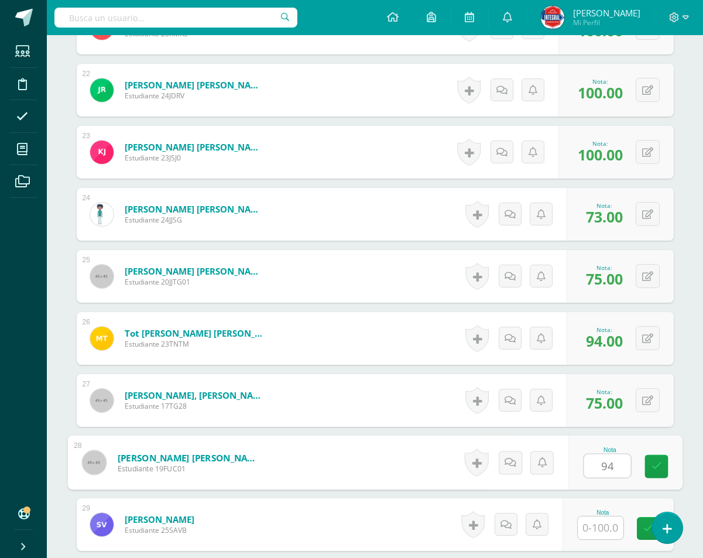
type input "94"
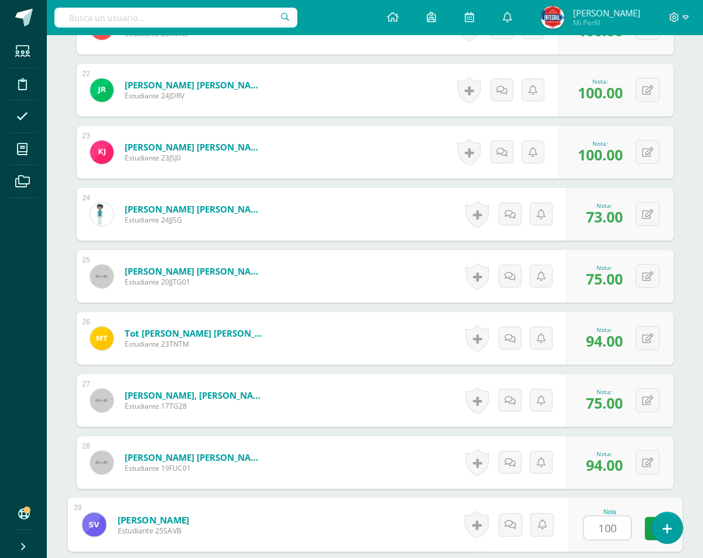
type input "100"
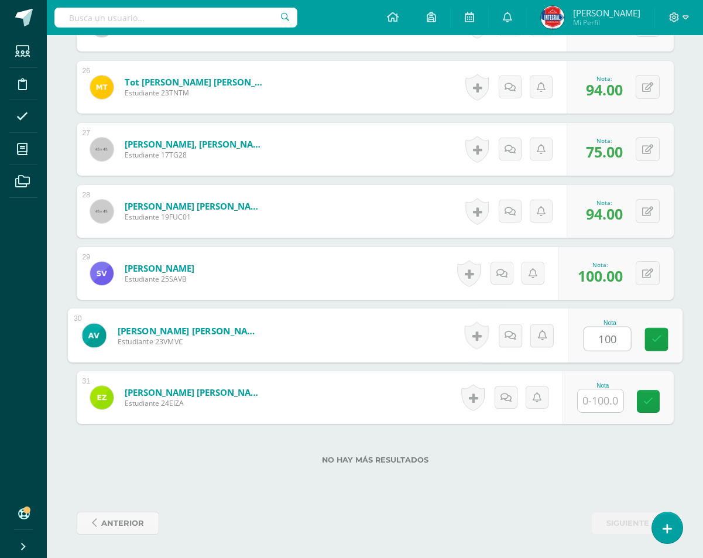
type input "100"
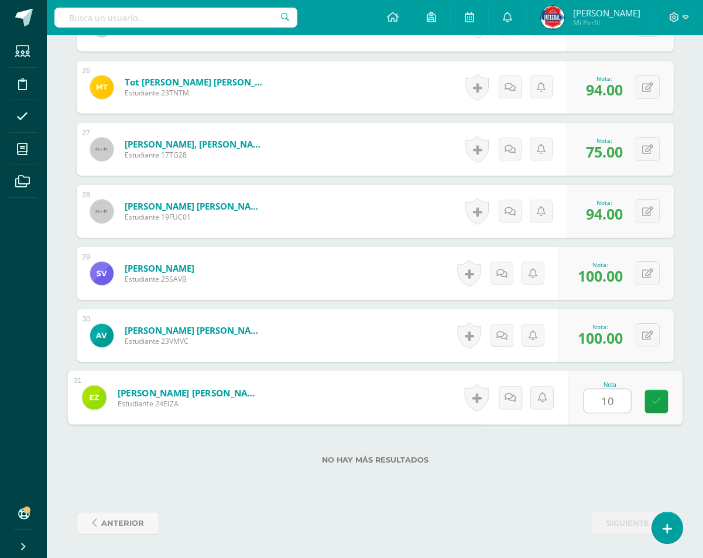
type input "100"
